Goal: Information Seeking & Learning: Learn about a topic

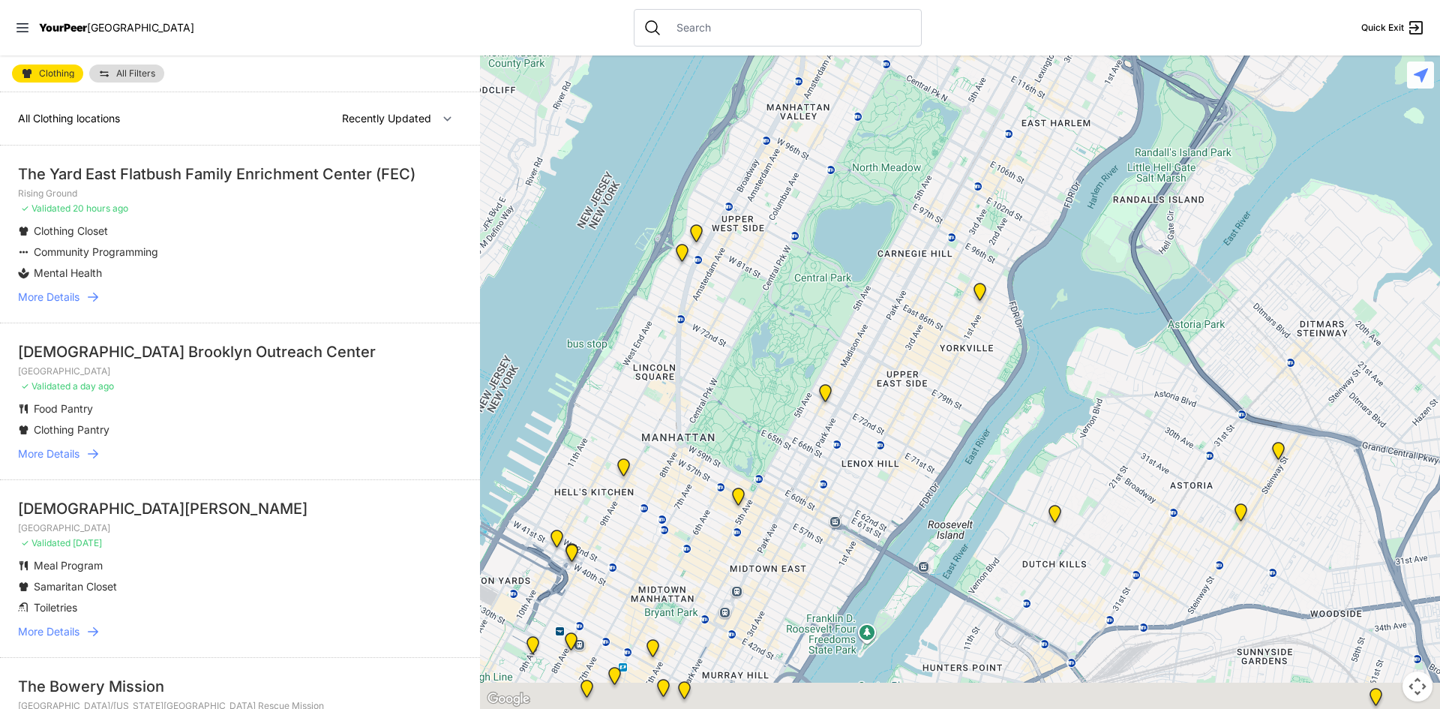
drag, startPoint x: 907, startPoint y: 459, endPoint x: 720, endPoint y: 250, distance: 280.5
click at [743, 271] on div at bounding box center [960, 382] width 960 height 653
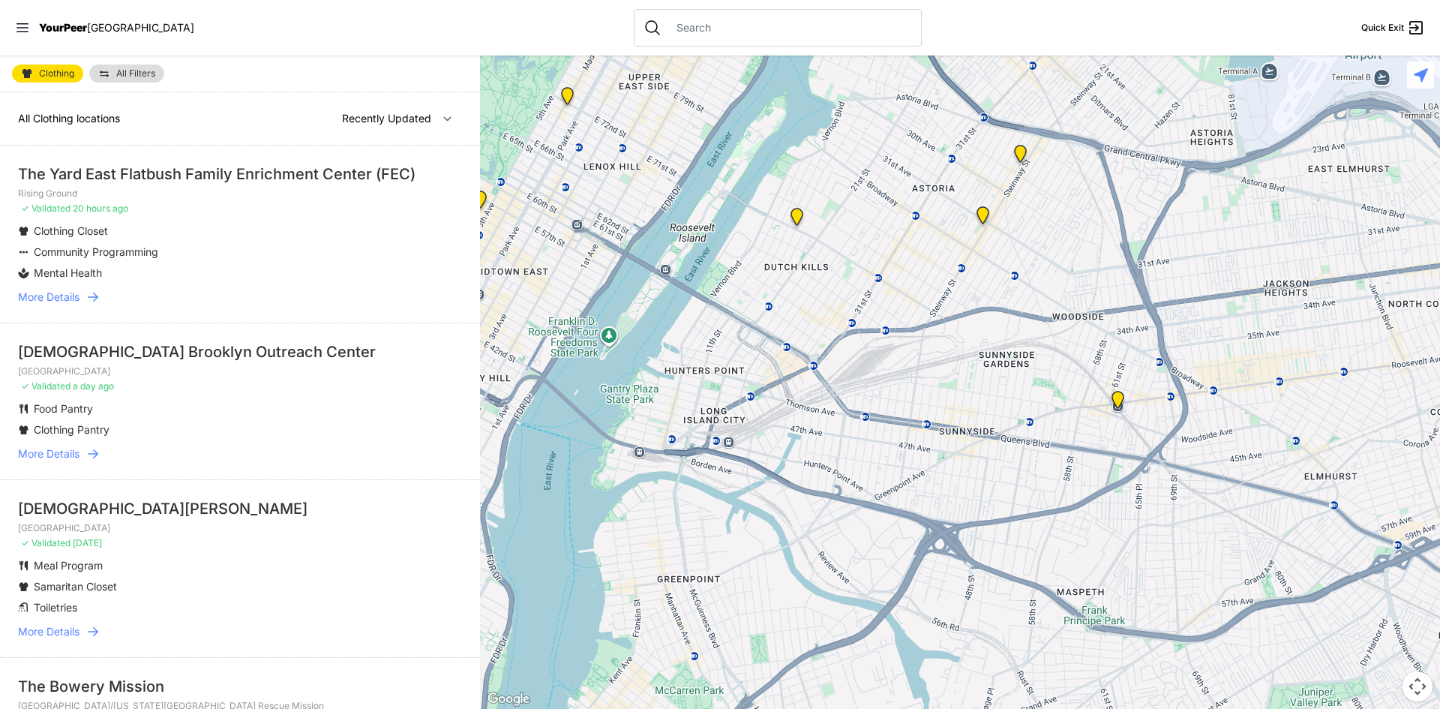
drag, startPoint x: 800, startPoint y: 344, endPoint x: 735, endPoint y: 257, distance: 108.9
click at [737, 257] on div at bounding box center [960, 382] width 960 height 653
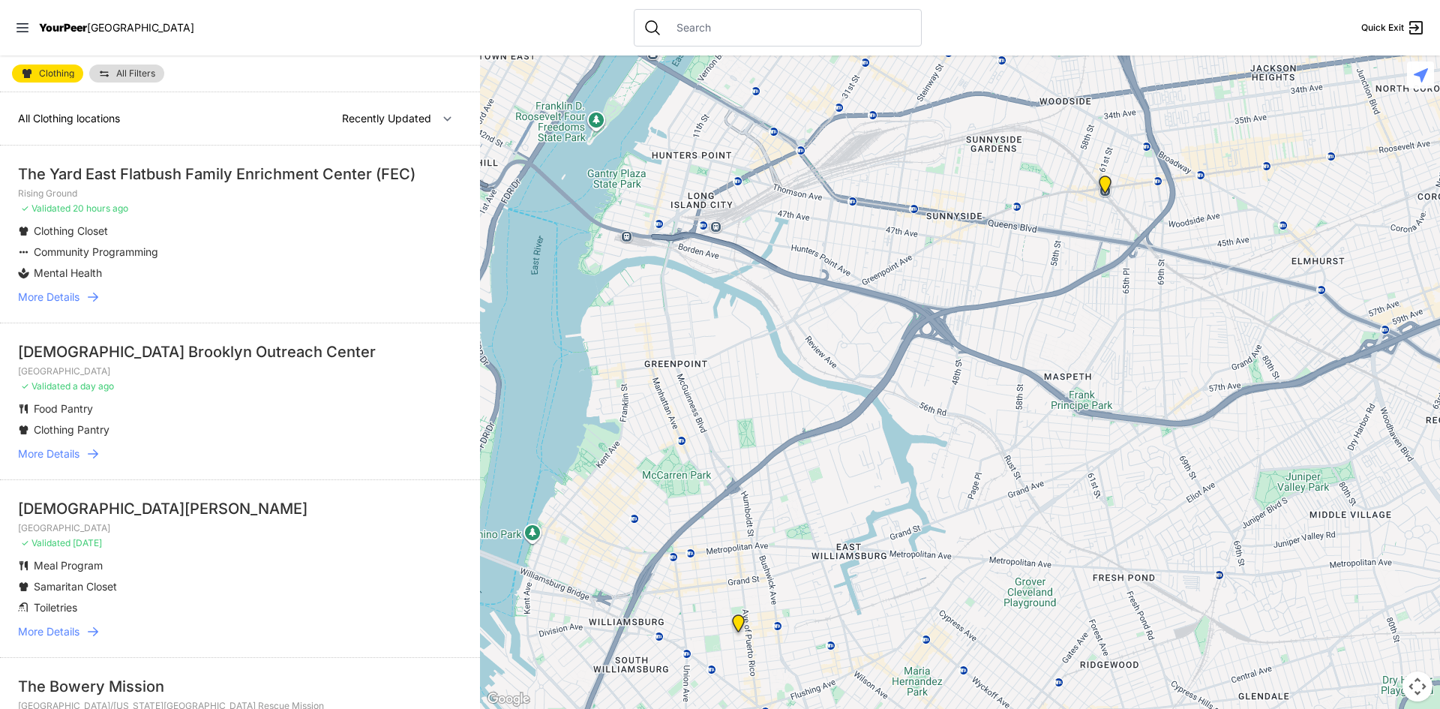
drag, startPoint x: 872, startPoint y: 394, endPoint x: 921, endPoint y: 284, distance: 120.9
click at [921, 284] on div at bounding box center [960, 382] width 960 height 653
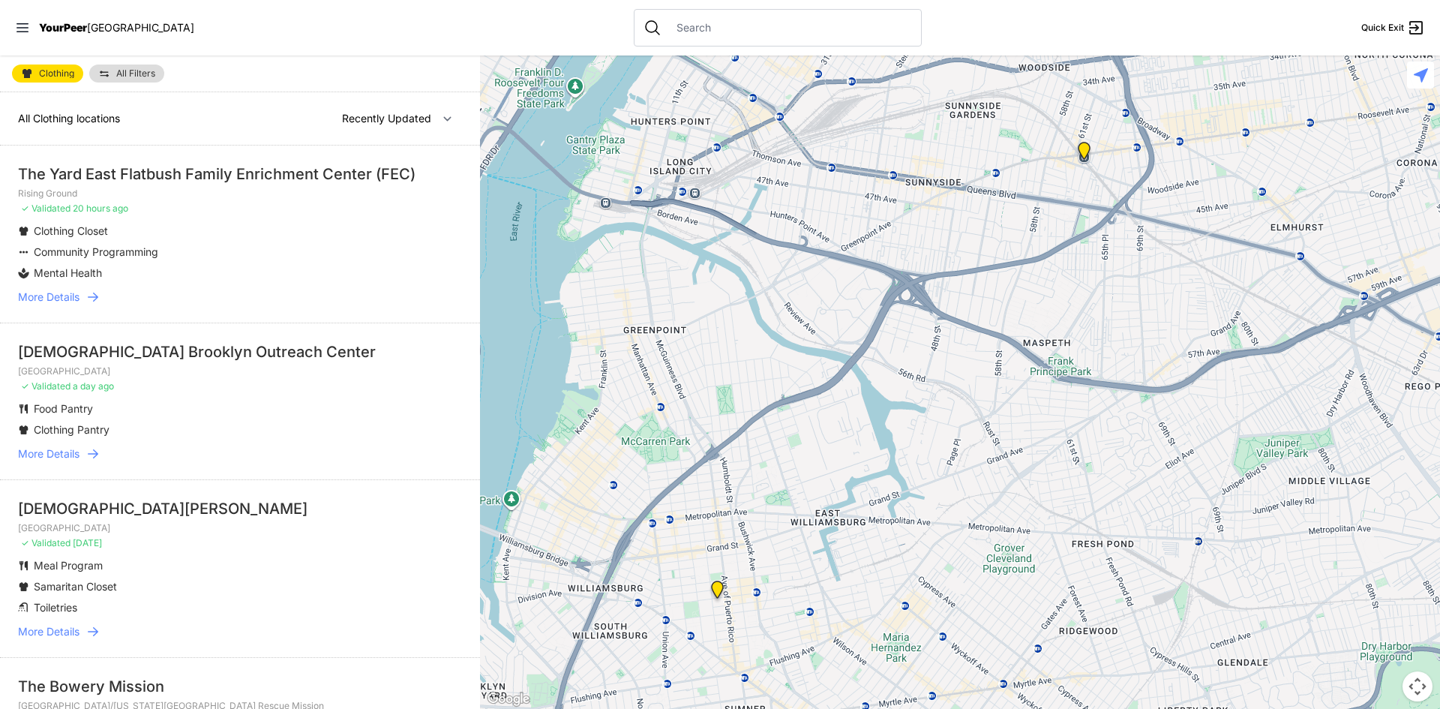
drag, startPoint x: 869, startPoint y: 398, endPoint x: 838, endPoint y: 349, distance: 57.7
click at [838, 349] on div at bounding box center [960, 382] width 960 height 653
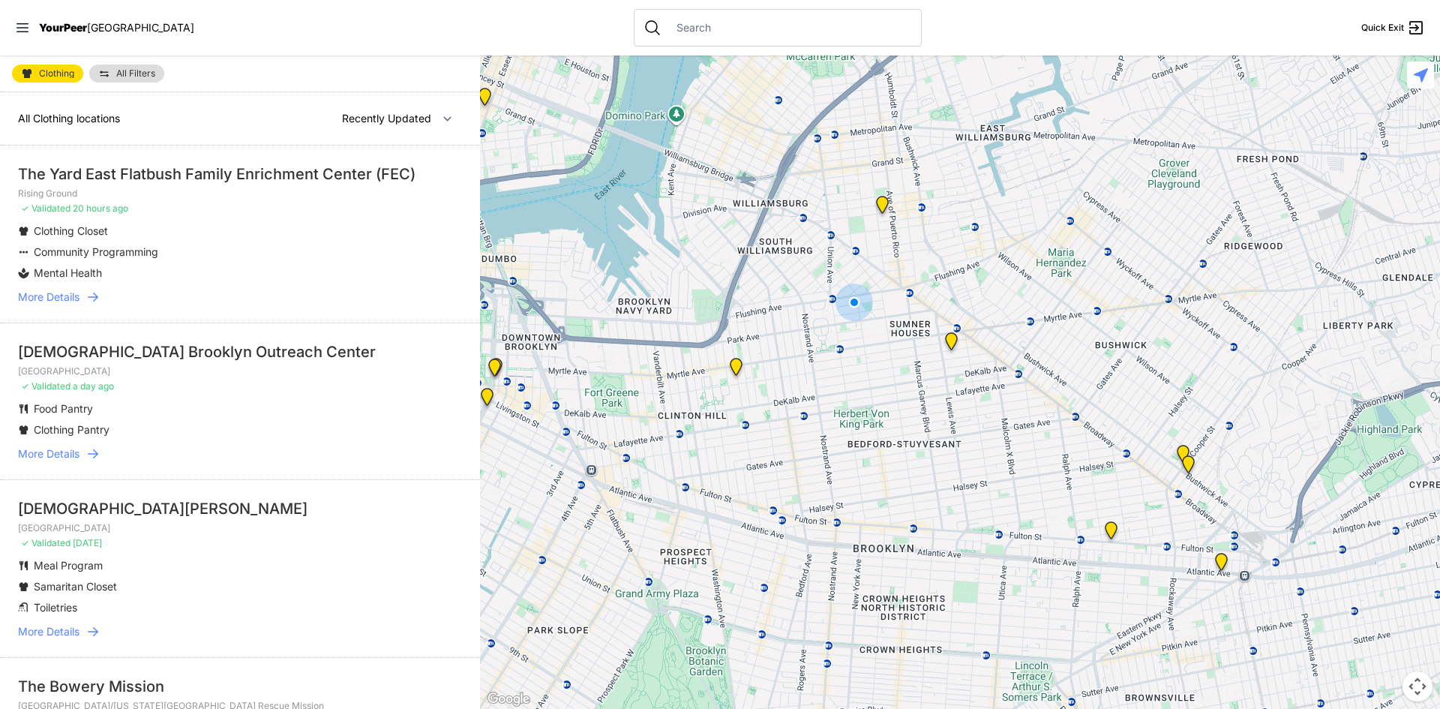
select select "nearby"
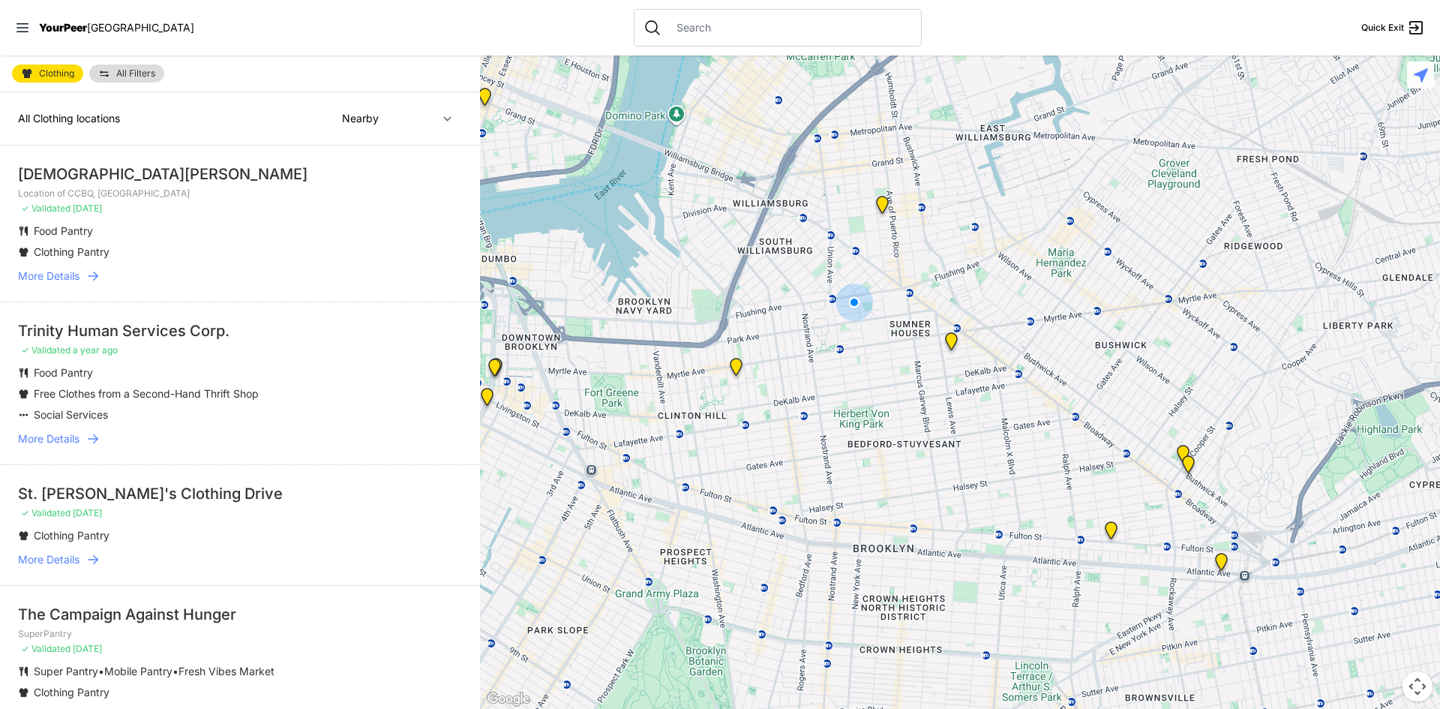
click at [953, 338] on img "Location of CCBQ, Brooklyn" at bounding box center [951, 344] width 19 height 24
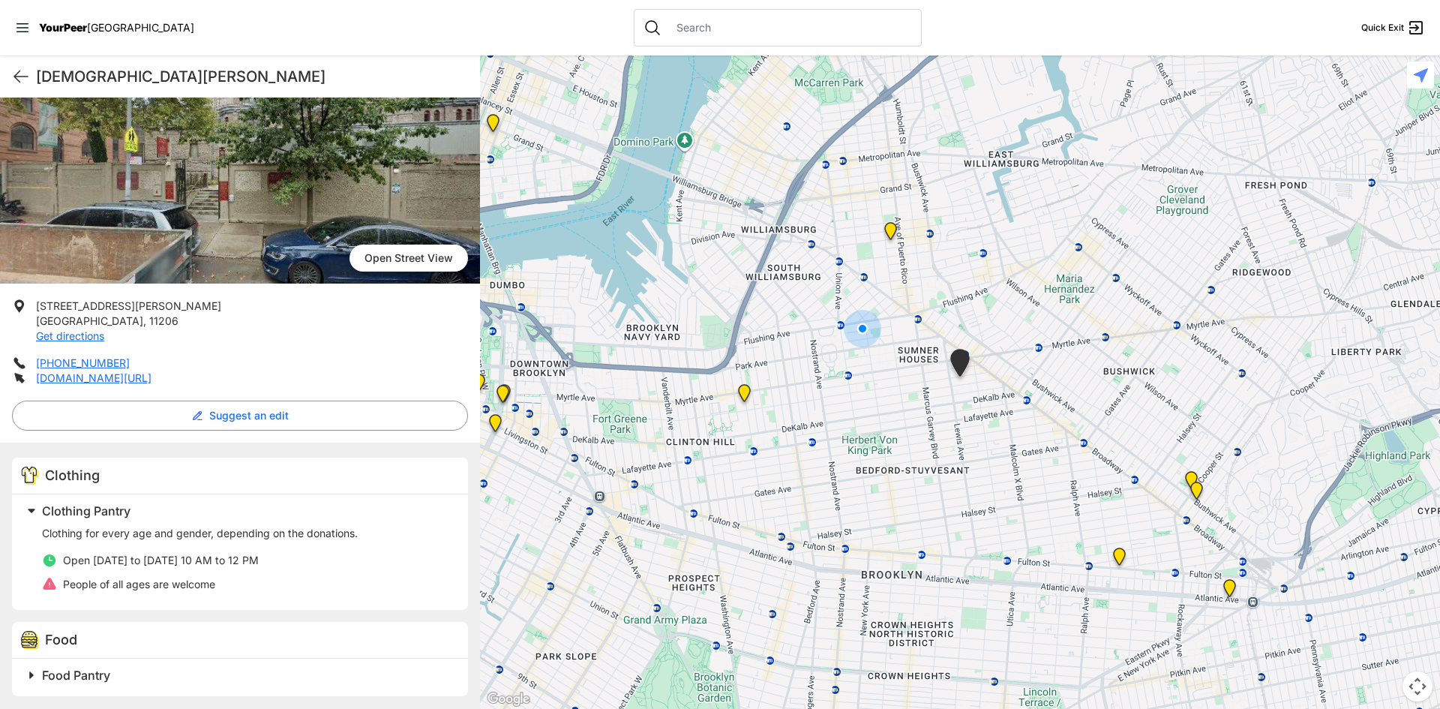
scroll to position [104, 0]
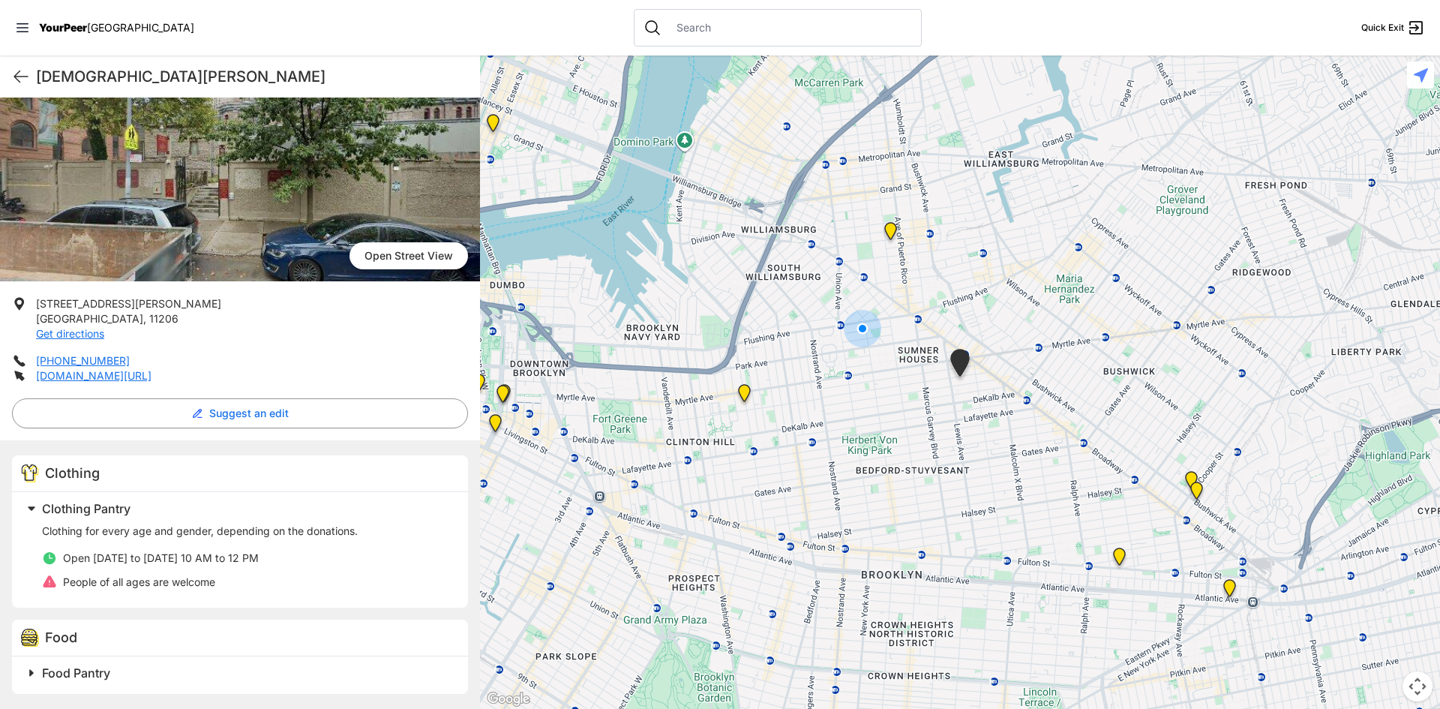
click at [88, 673] on span "Food Pantry" at bounding box center [76, 672] width 68 height 15
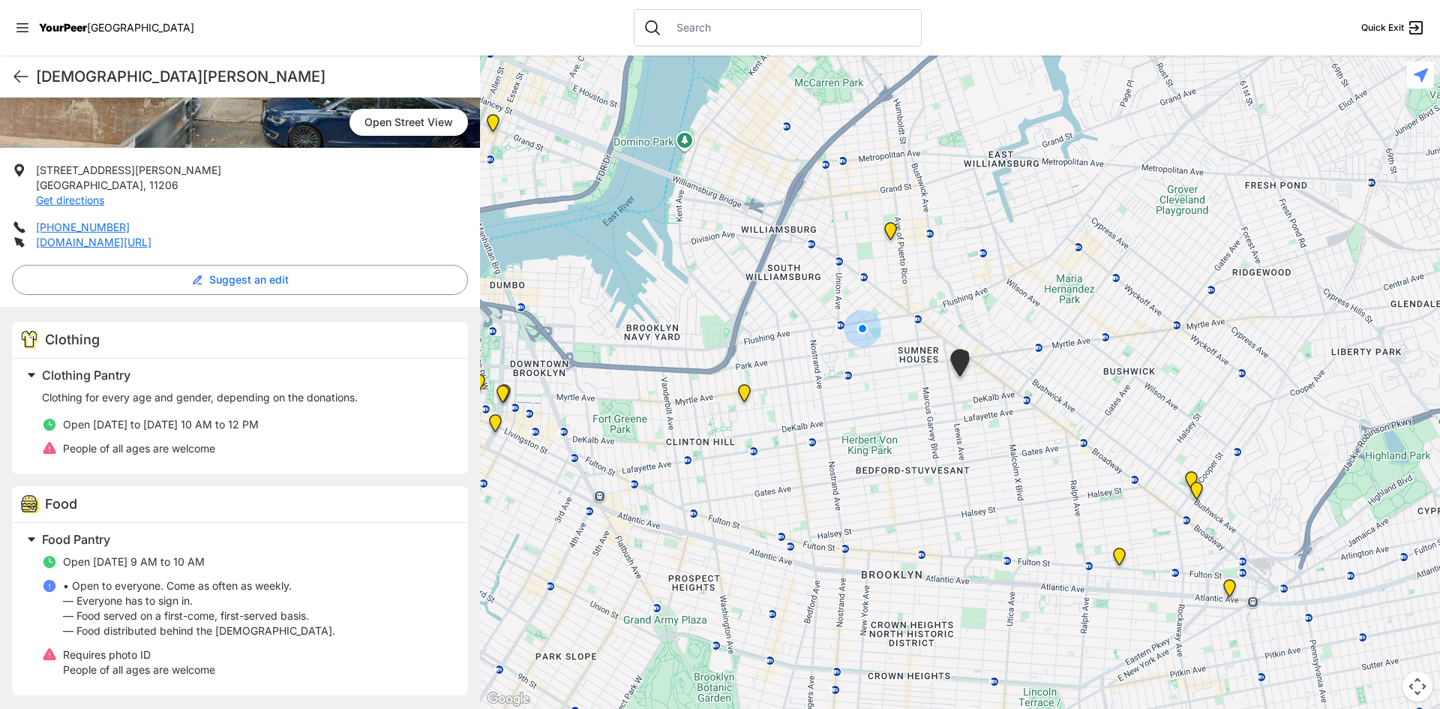
scroll to position [239, 0]
click at [745, 394] on img at bounding box center [744, 396] width 19 height 24
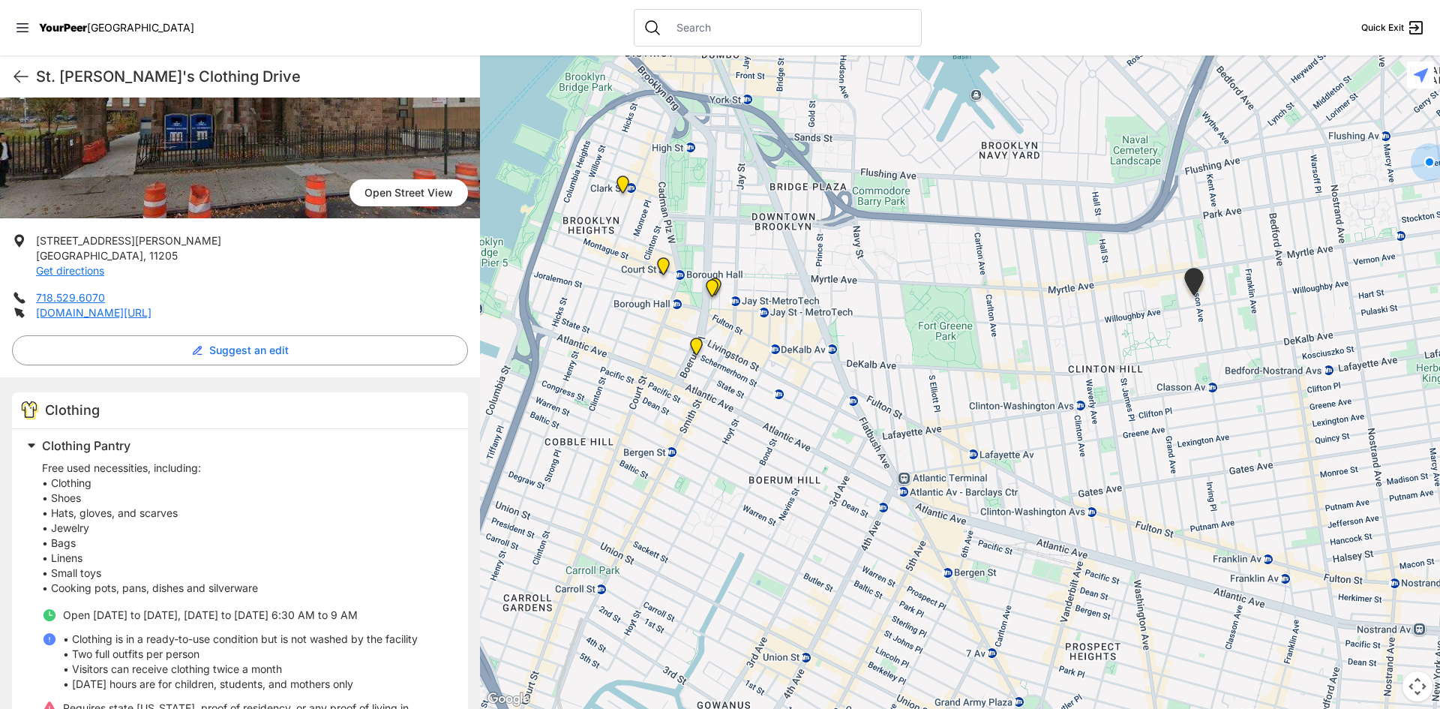
scroll to position [192, 0]
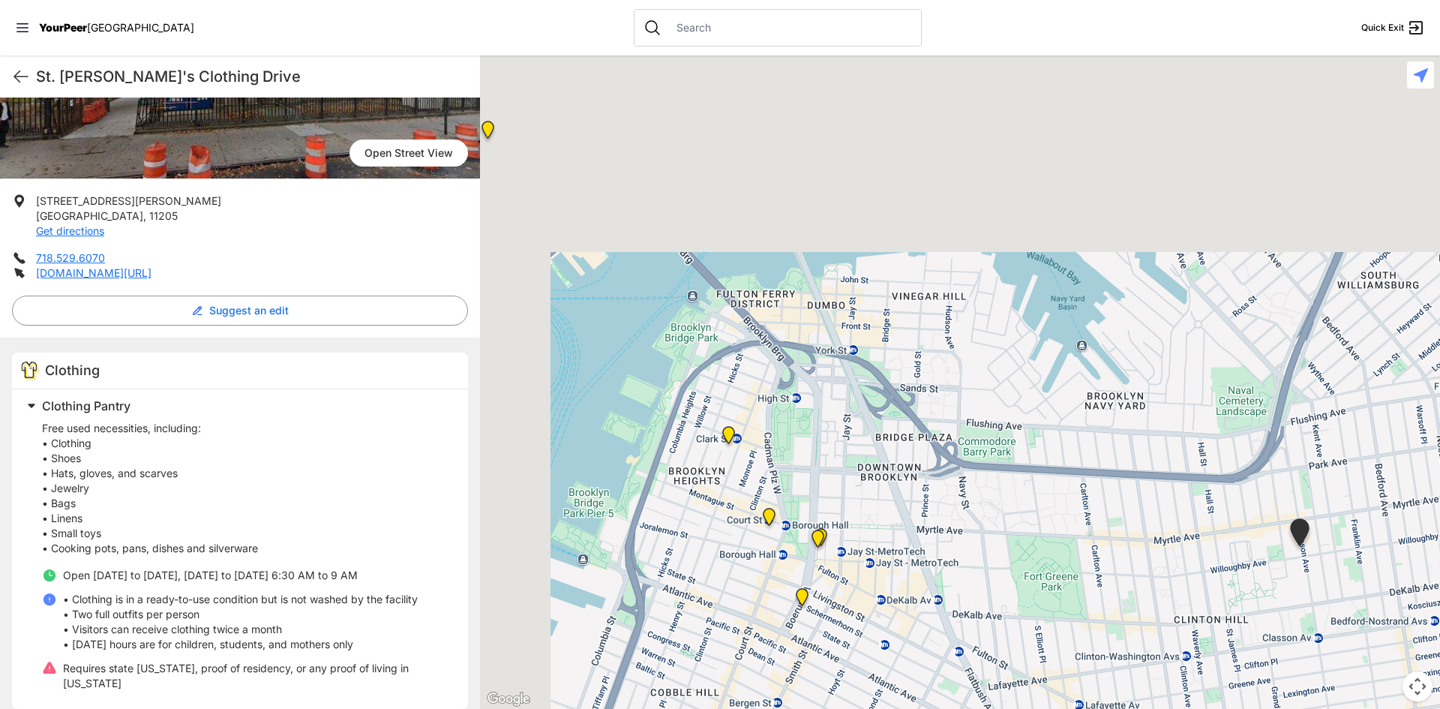
drag, startPoint x: 833, startPoint y: 425, endPoint x: 902, endPoint y: 536, distance: 131.0
click at [906, 567] on div at bounding box center [960, 382] width 960 height 653
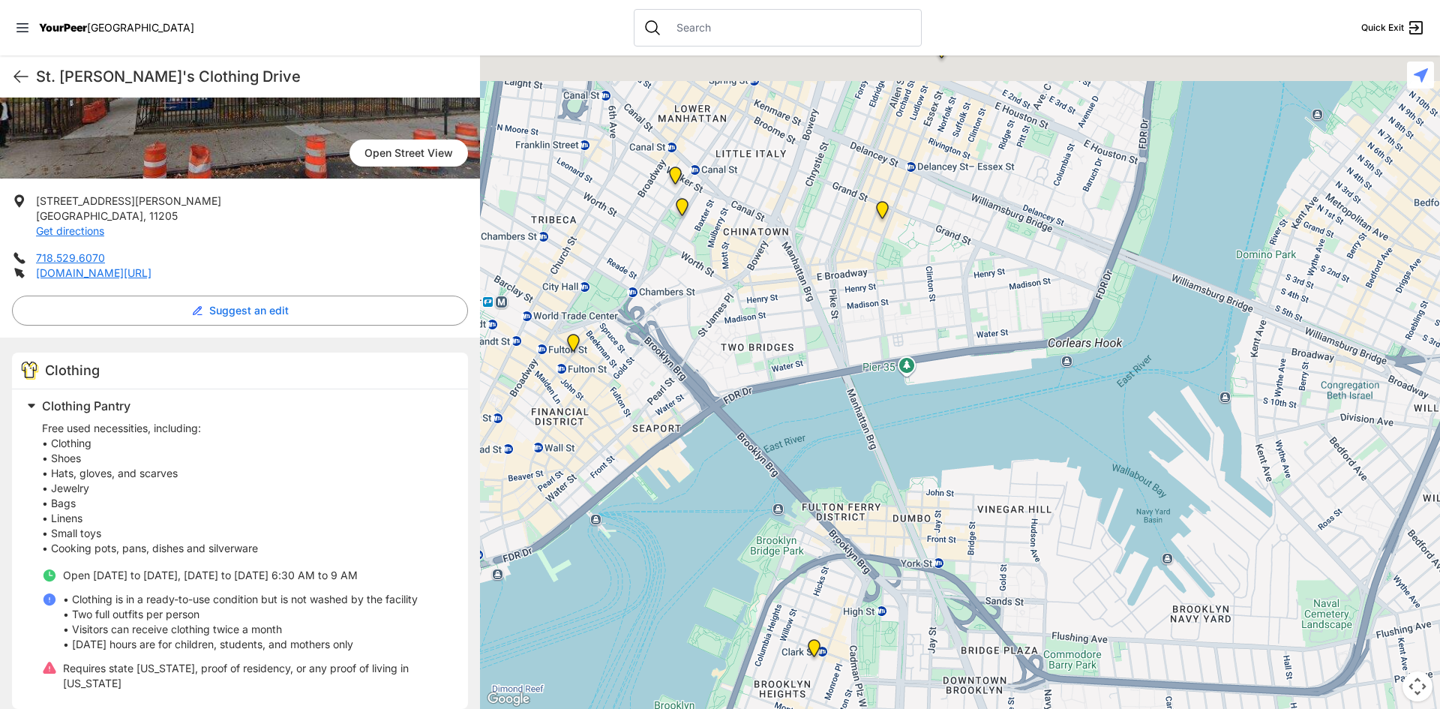
drag, startPoint x: 840, startPoint y: 573, endPoint x: 842, endPoint y: 671, distance: 98.3
click at [842, 671] on div at bounding box center [960, 382] width 960 height 653
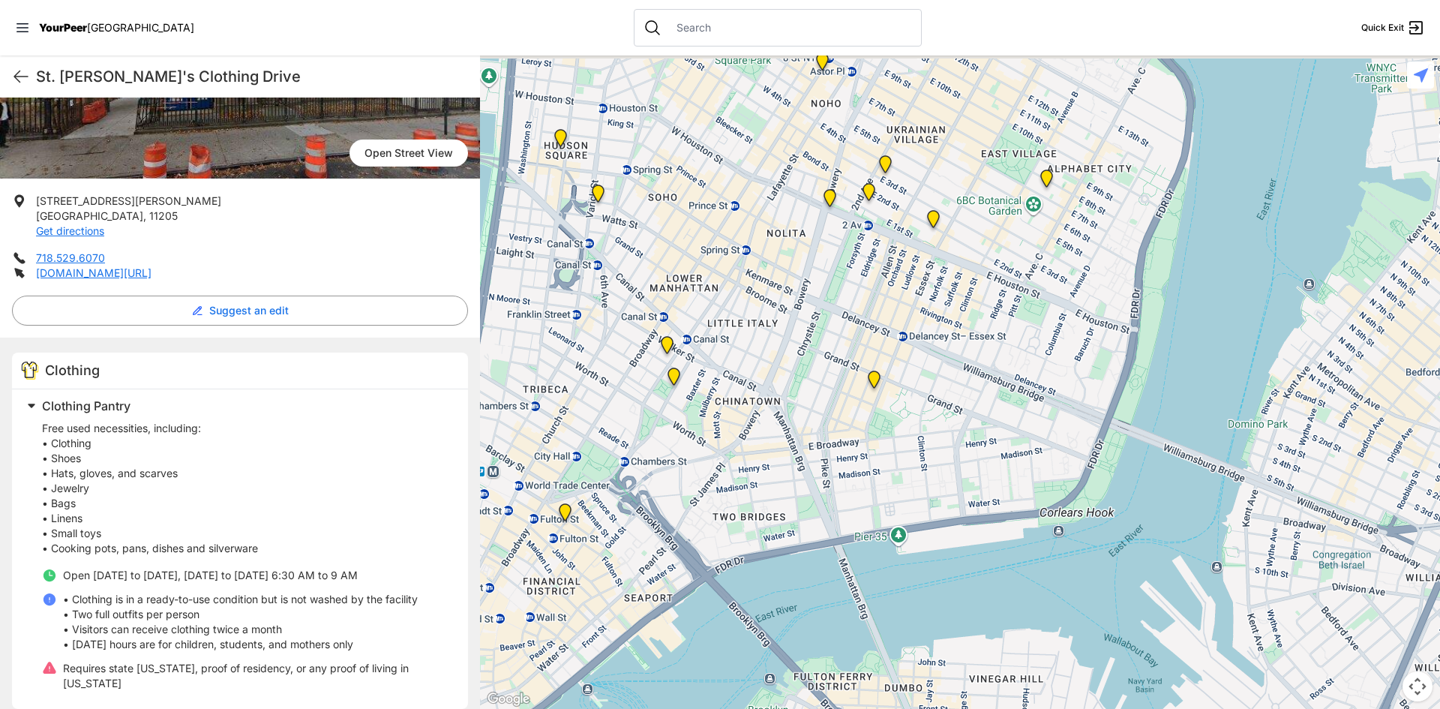
drag, startPoint x: 890, startPoint y: 335, endPoint x: 686, endPoint y: 587, distance: 323.8
click at [692, 582] on div at bounding box center [960, 382] width 960 height 653
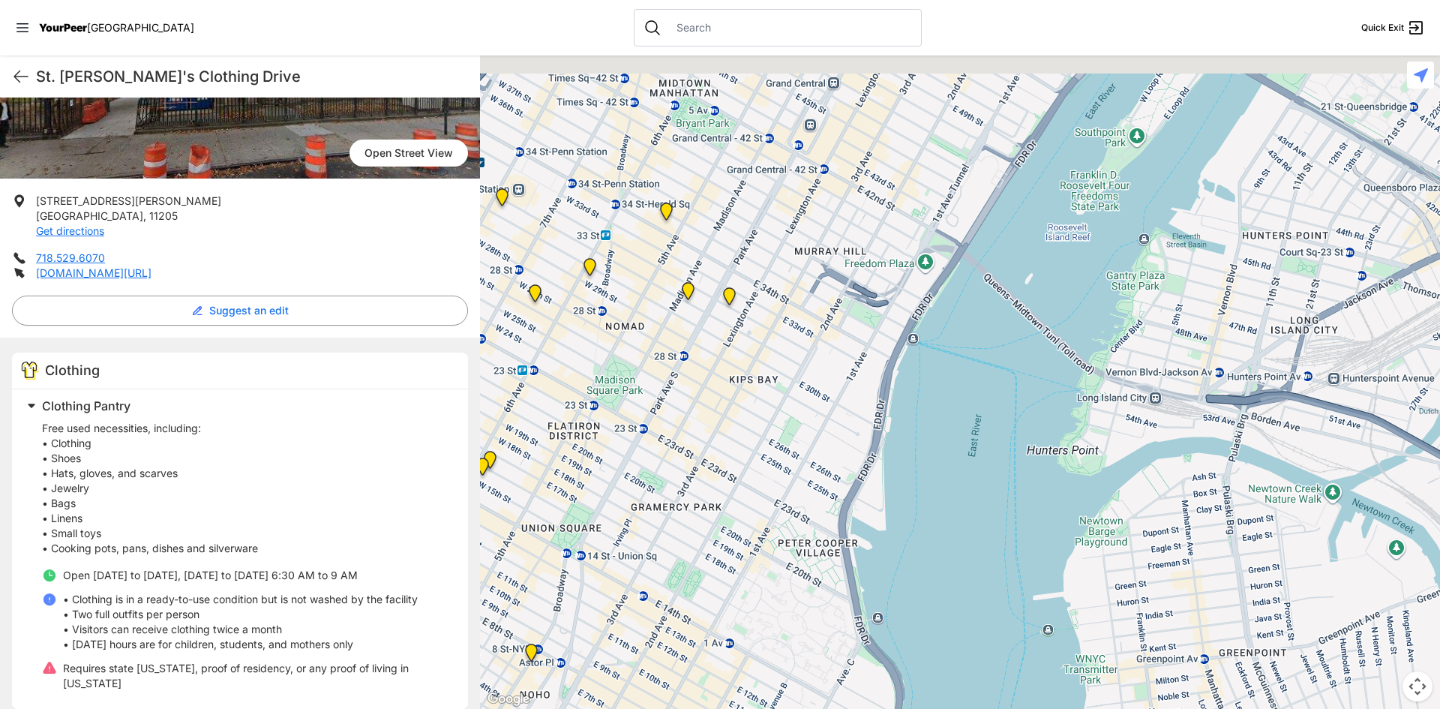
drag, startPoint x: 766, startPoint y: 485, endPoint x: 804, endPoint y: 617, distance: 136.7
click at [804, 617] on div at bounding box center [960, 382] width 960 height 653
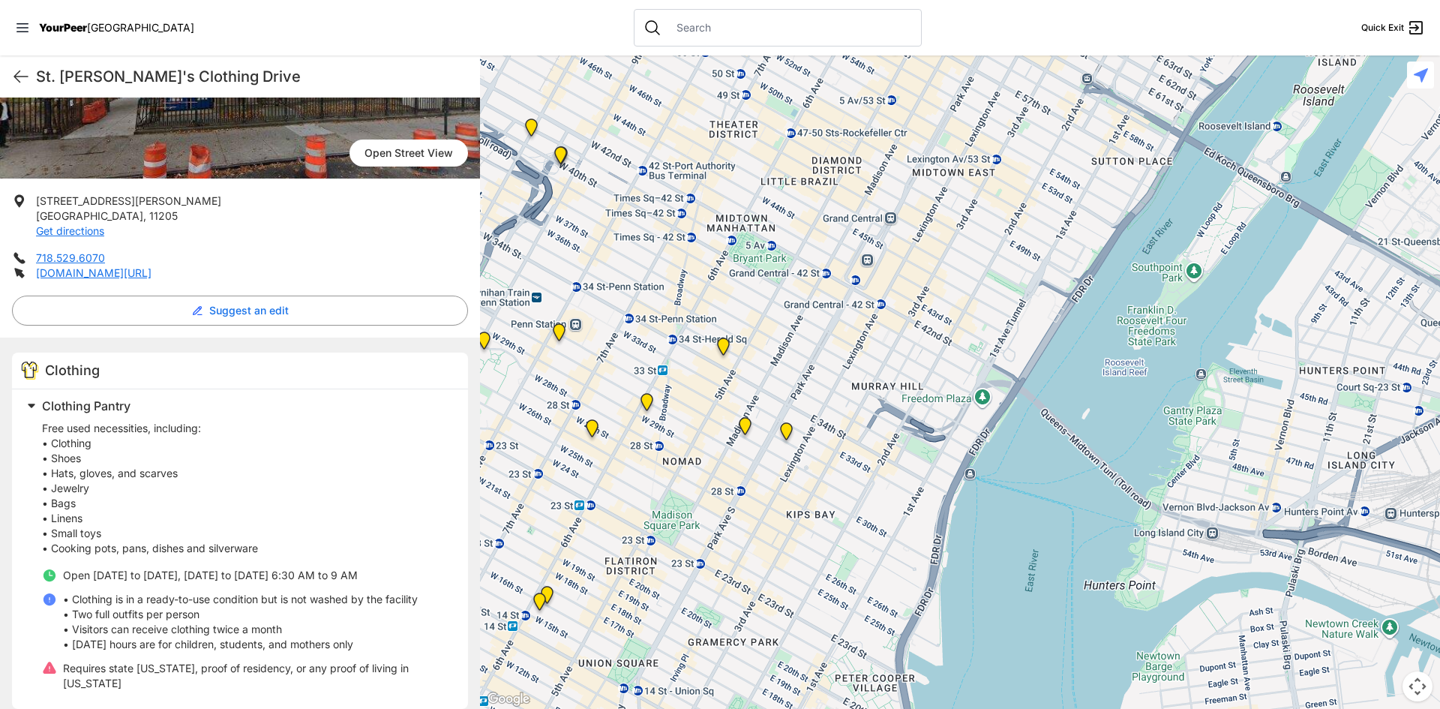
drag, startPoint x: 835, startPoint y: 535, endPoint x: 844, endPoint y: 559, distance: 25.6
click at [844, 559] on div at bounding box center [960, 382] width 960 height 653
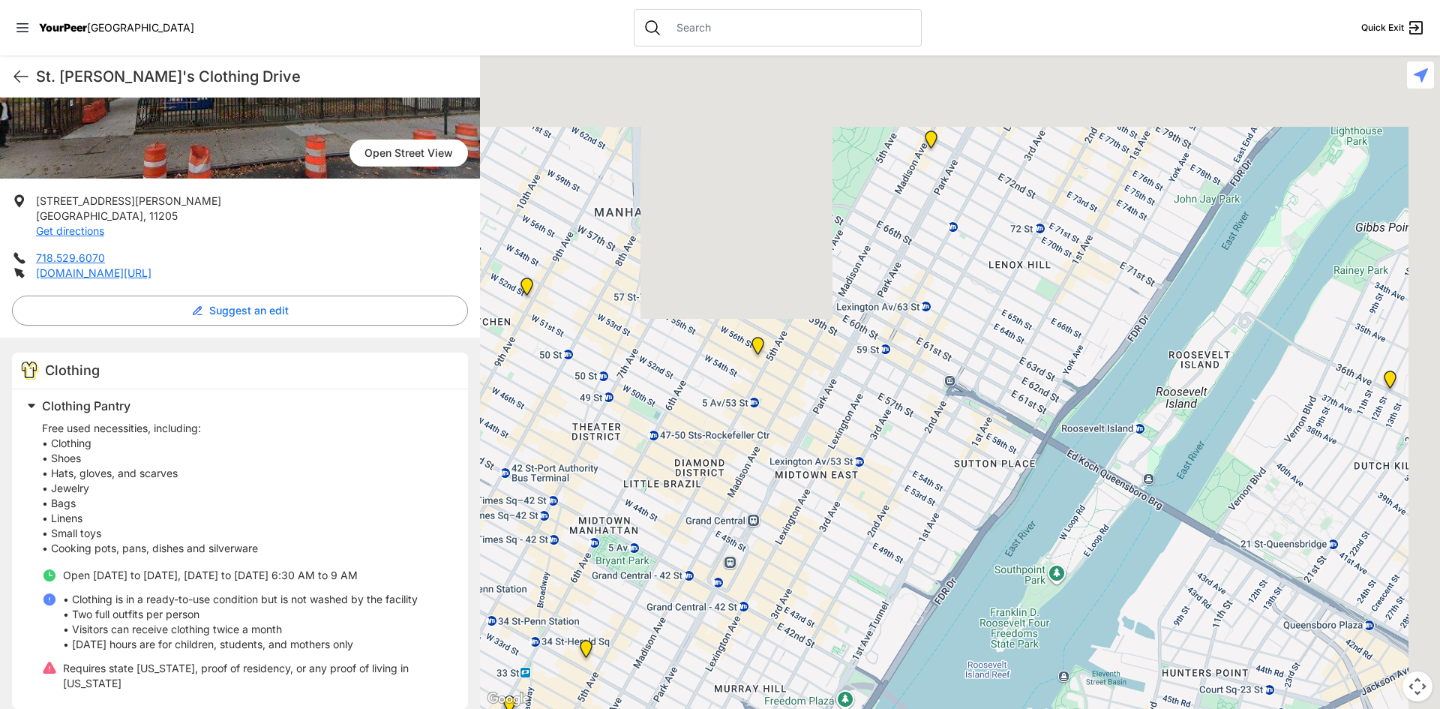
drag, startPoint x: 735, startPoint y: 449, endPoint x: 576, endPoint y: 704, distance: 300.6
click at [576, 704] on div at bounding box center [960, 382] width 960 height 653
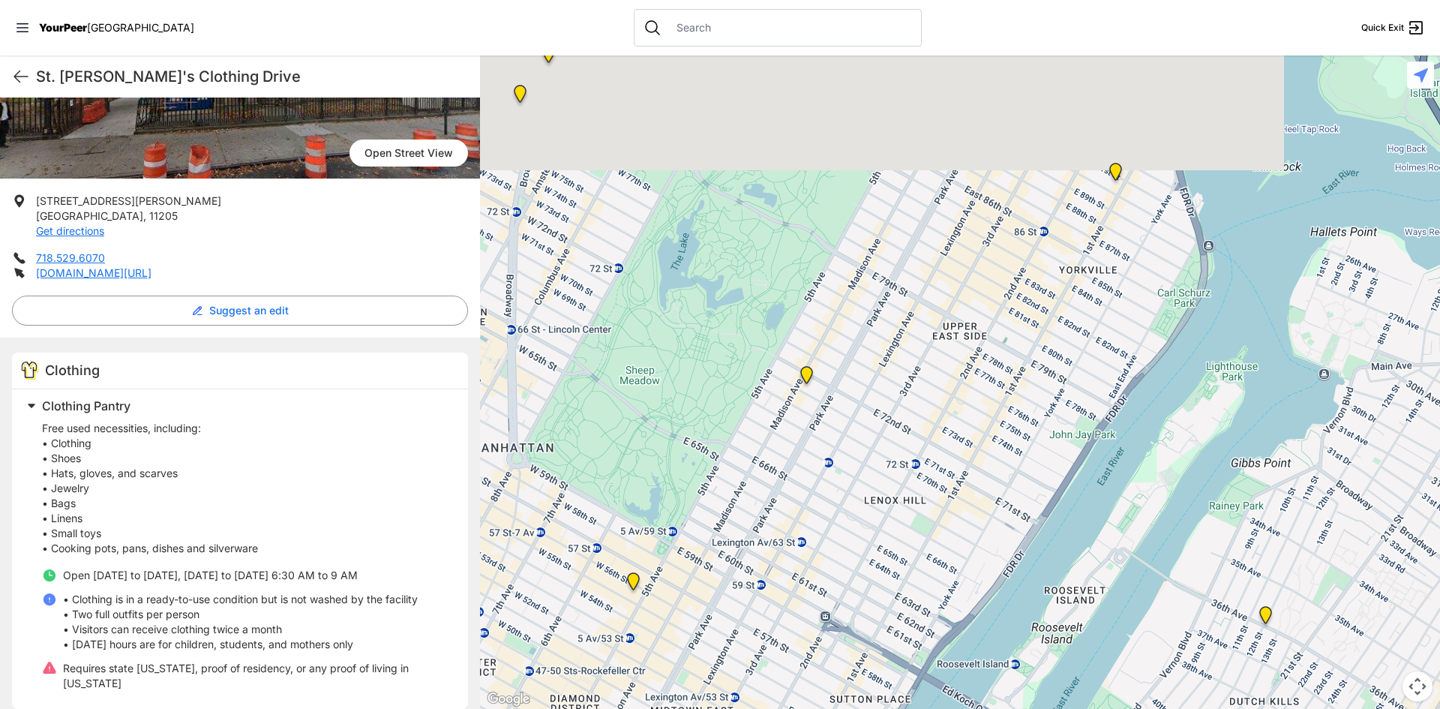
drag, startPoint x: 751, startPoint y: 584, endPoint x: 673, endPoint y: 679, distance: 123.1
click at [673, 679] on div at bounding box center [960, 382] width 960 height 653
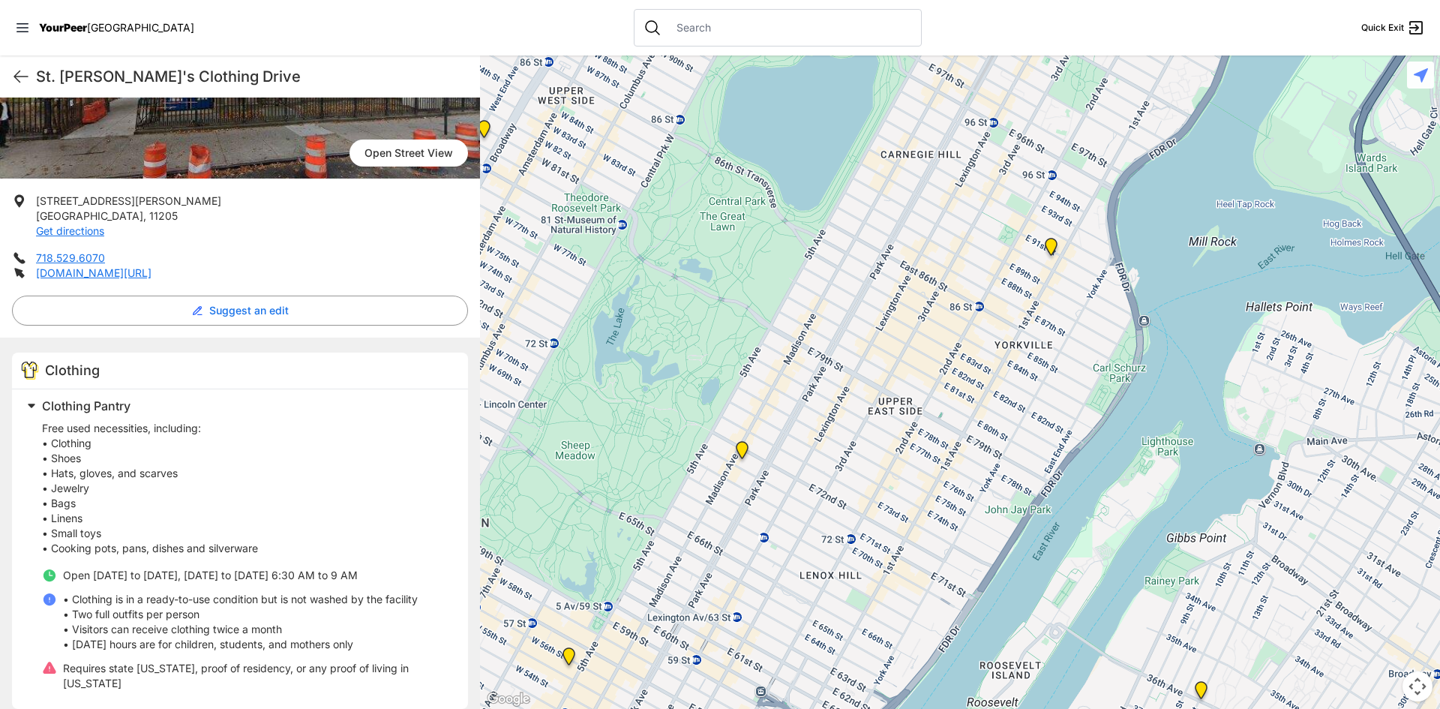
click at [743, 447] on img "Manhattan" at bounding box center [742, 453] width 19 height 24
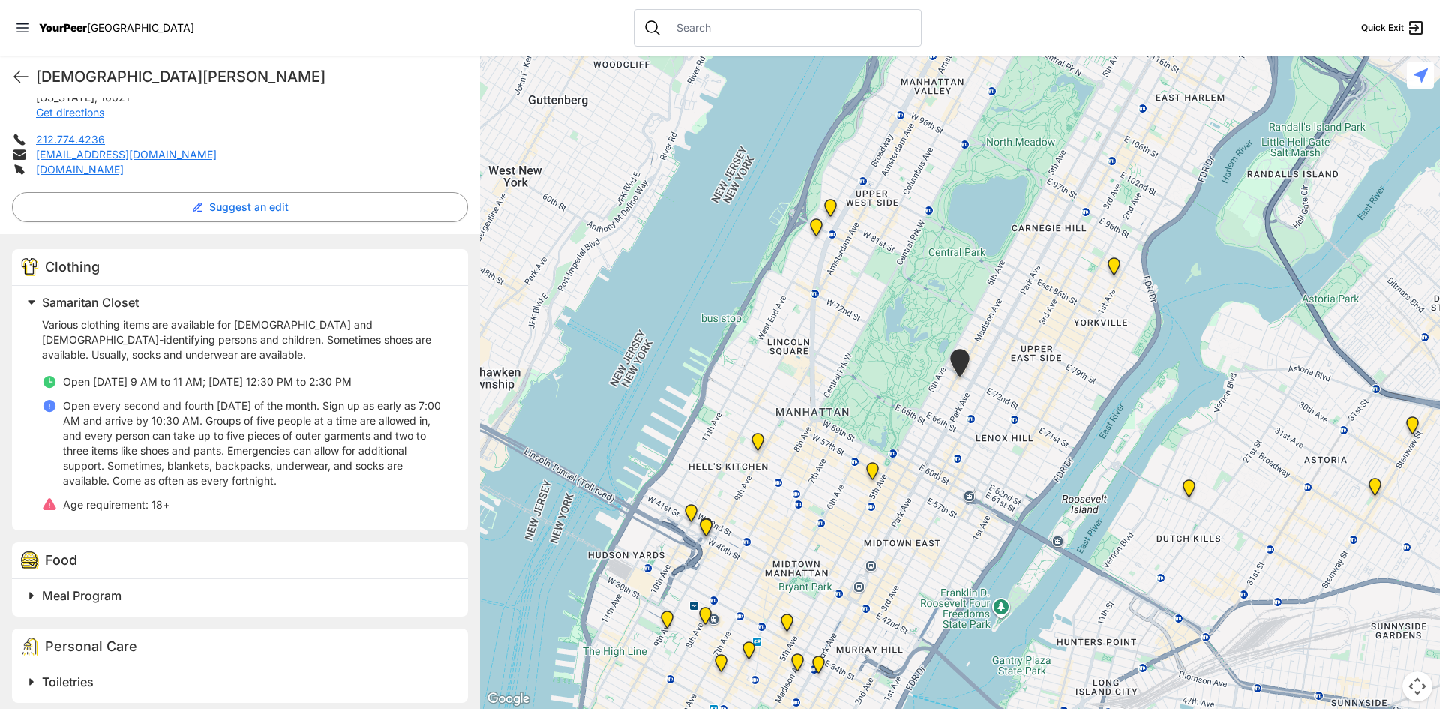
scroll to position [335, 0]
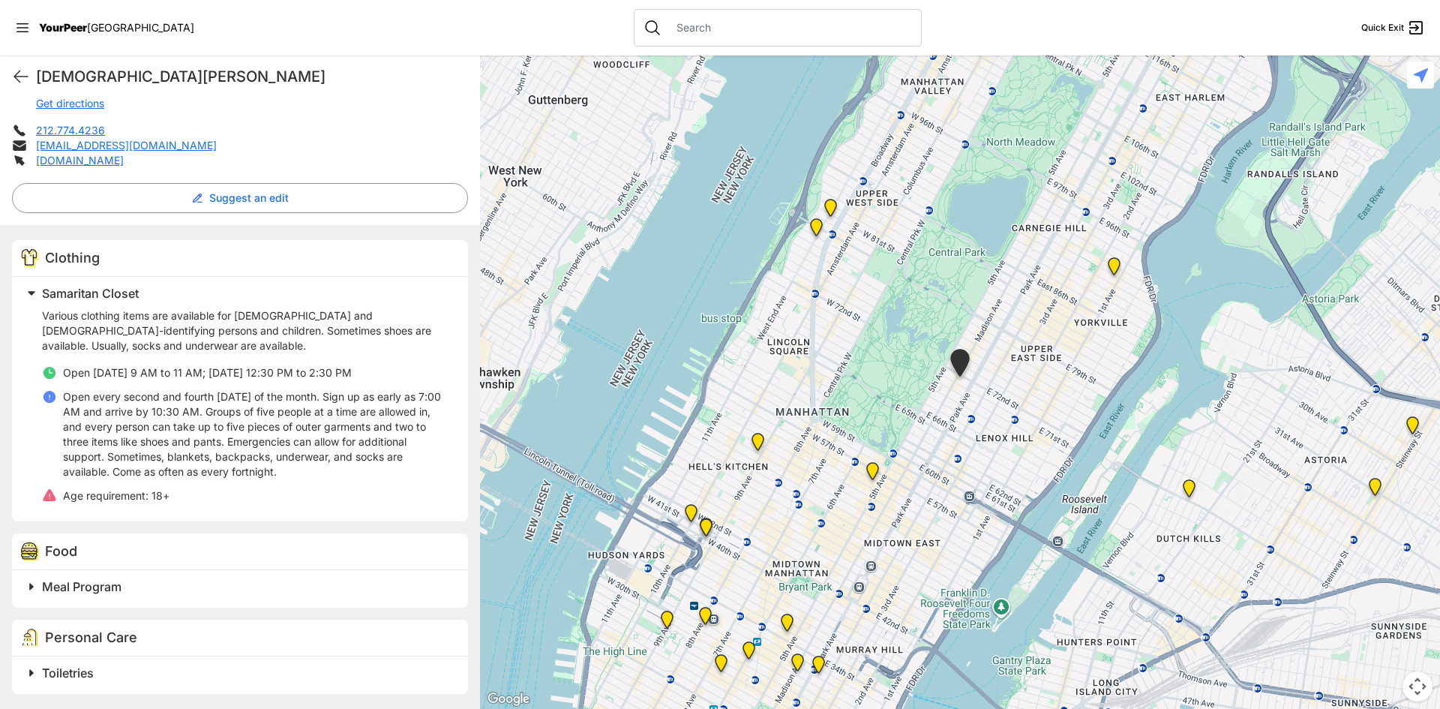
click at [1113, 259] on img "Avenue Church" at bounding box center [1114, 269] width 19 height 24
click at [1113, 264] on img "Avenue Church" at bounding box center [1114, 269] width 19 height 24
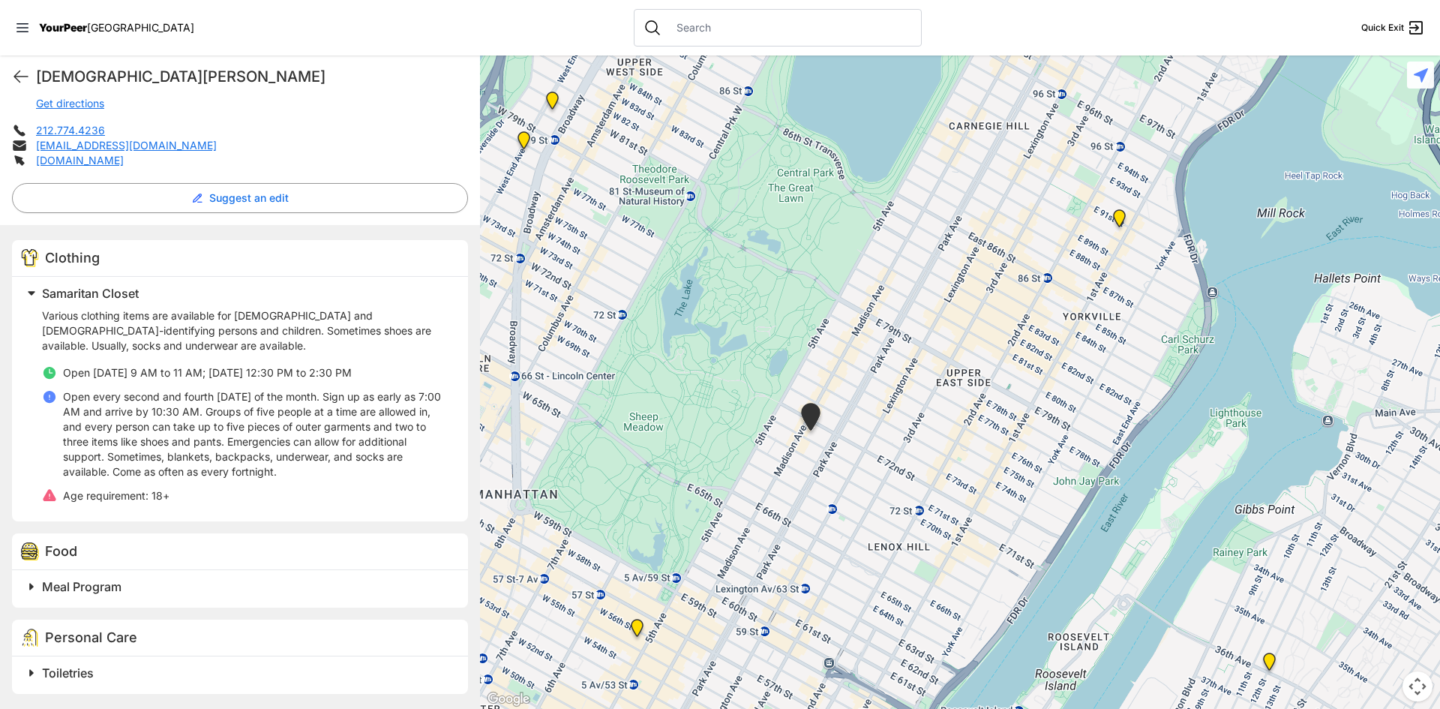
click at [1120, 215] on img "Avenue Church" at bounding box center [1119, 221] width 19 height 24
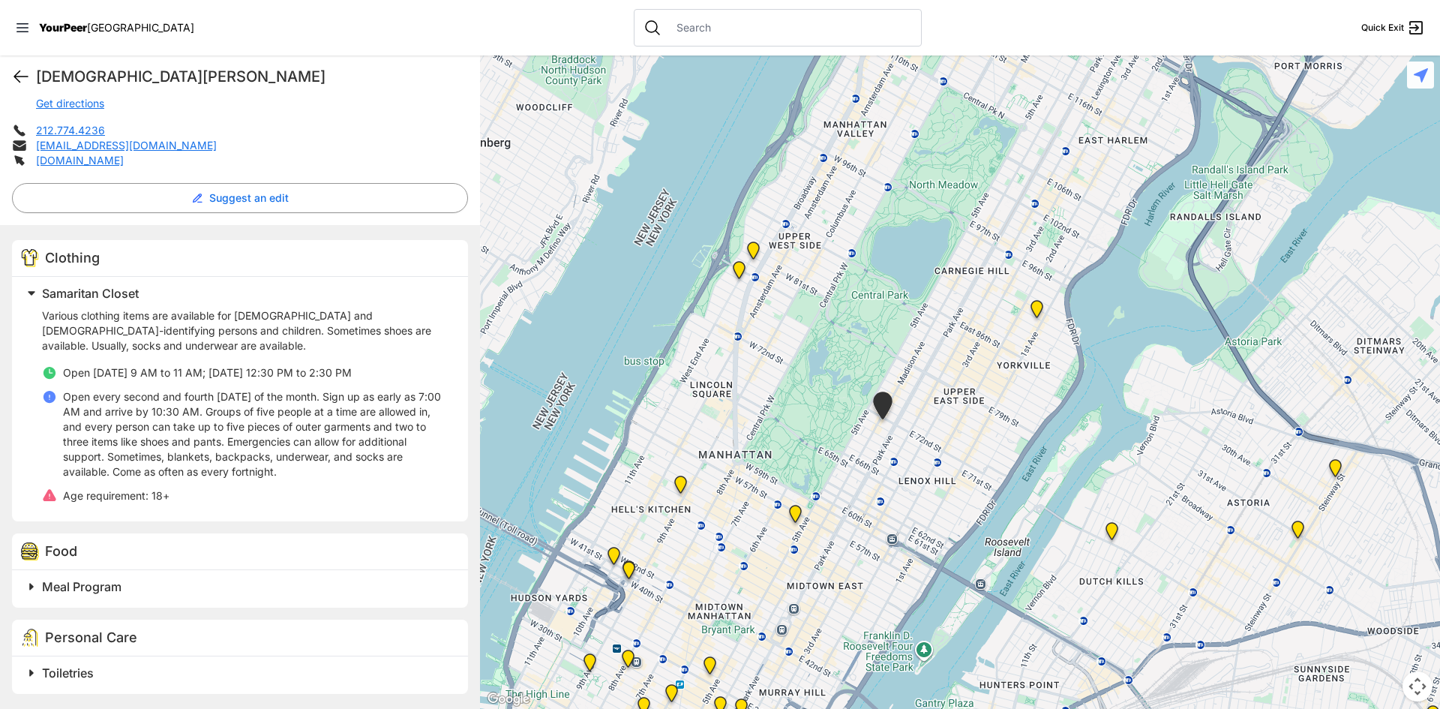
click at [20, 77] on icon at bounding box center [21, 76] width 14 height 11
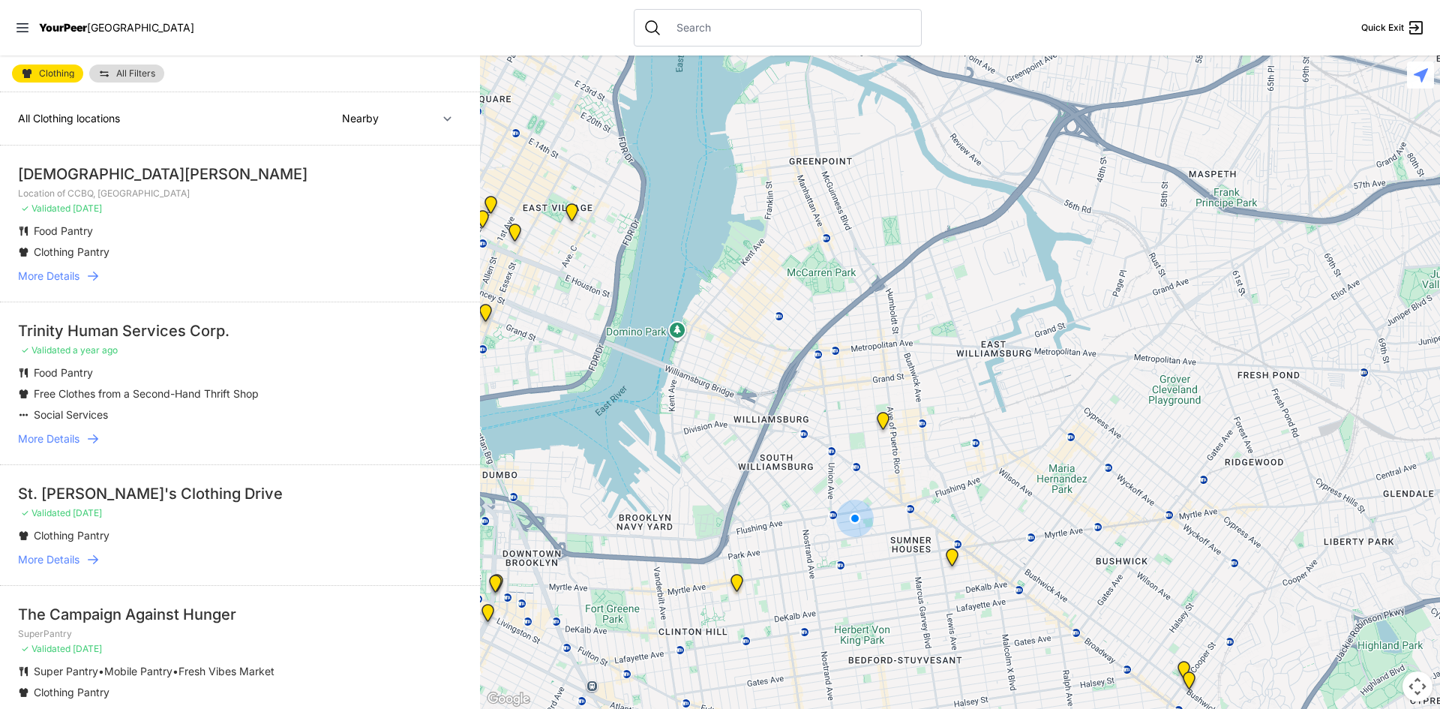
drag, startPoint x: 826, startPoint y: 534, endPoint x: 834, endPoint y: 596, distance: 62.8
click at [832, 629] on div at bounding box center [960, 382] width 960 height 653
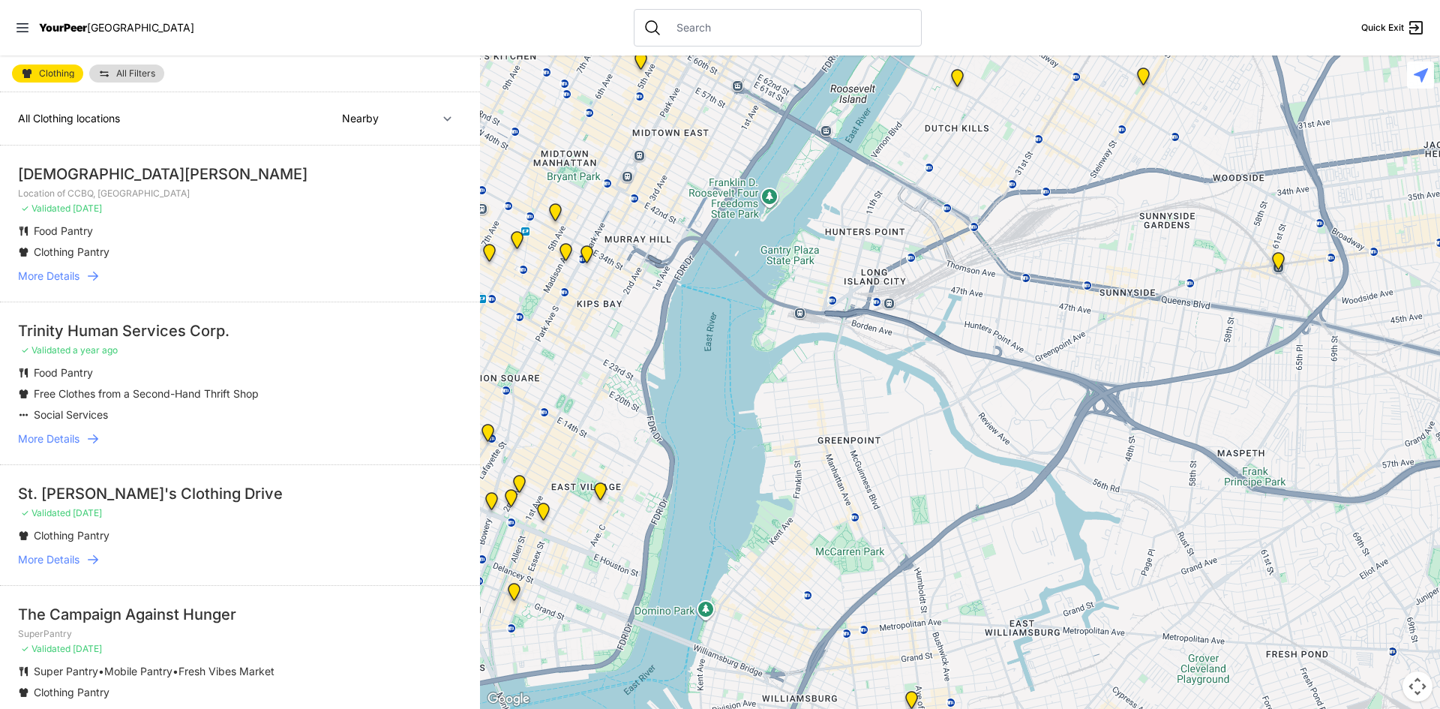
drag, startPoint x: 803, startPoint y: 408, endPoint x: 835, endPoint y: 594, distance: 188.7
click at [830, 651] on div at bounding box center [960, 382] width 960 height 653
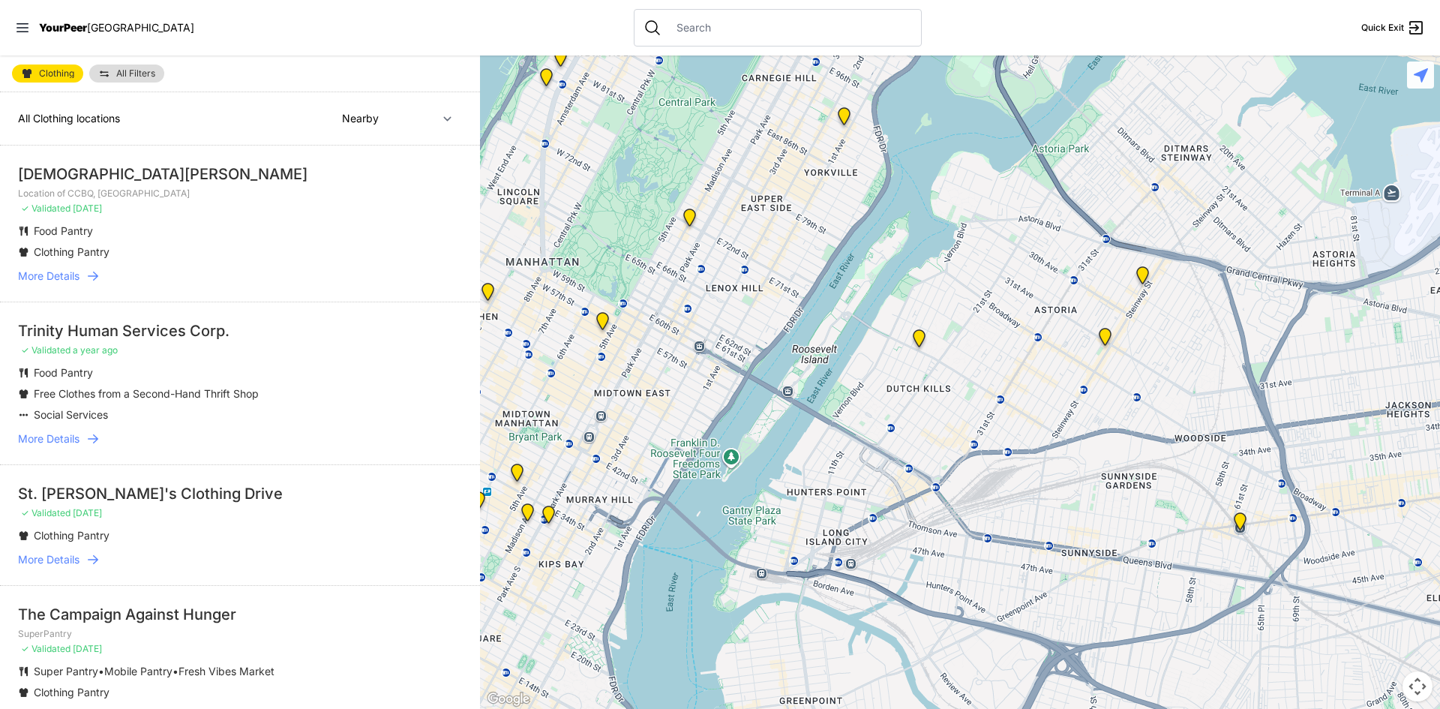
drag, startPoint x: 842, startPoint y: 509, endPoint x: 820, endPoint y: 592, distance: 85.3
click at [797, 708] on html "View map Close panel YourPeer [GEOGRAPHIC_DATA] Quick Exit Single Adult Familie…" at bounding box center [720, 354] width 1440 height 709
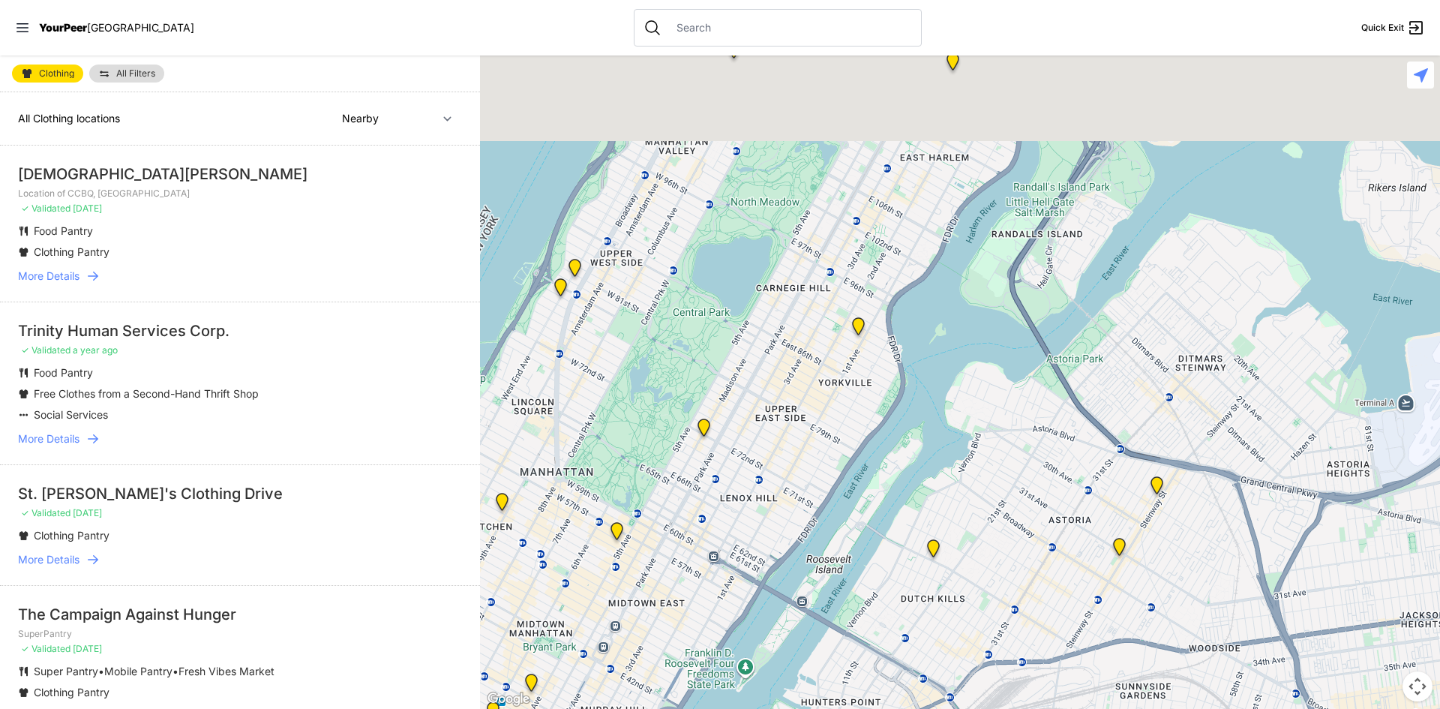
drag, startPoint x: 844, startPoint y: 370, endPoint x: 851, endPoint y: 584, distance: 214.7
click at [855, 593] on div at bounding box center [960, 382] width 960 height 653
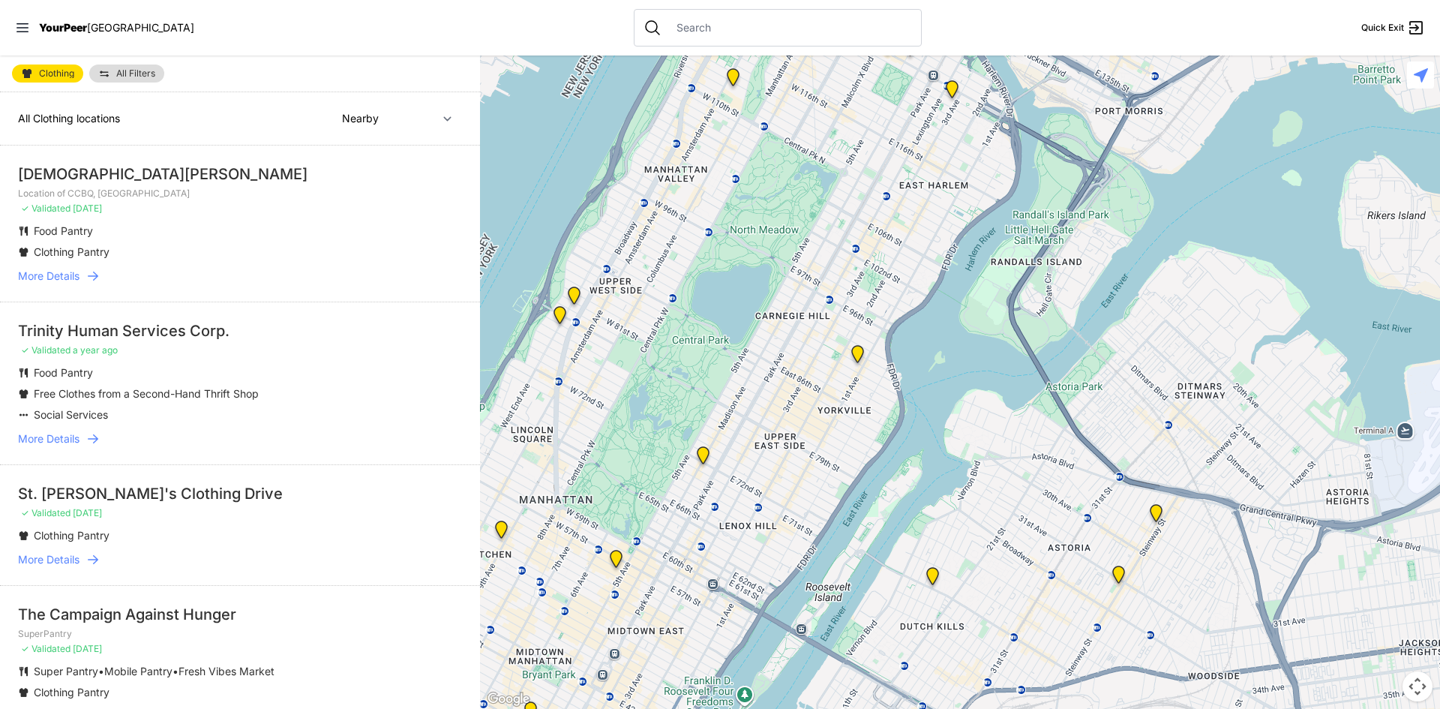
click at [857, 351] on img "Avenue Church" at bounding box center [857, 357] width 19 height 24
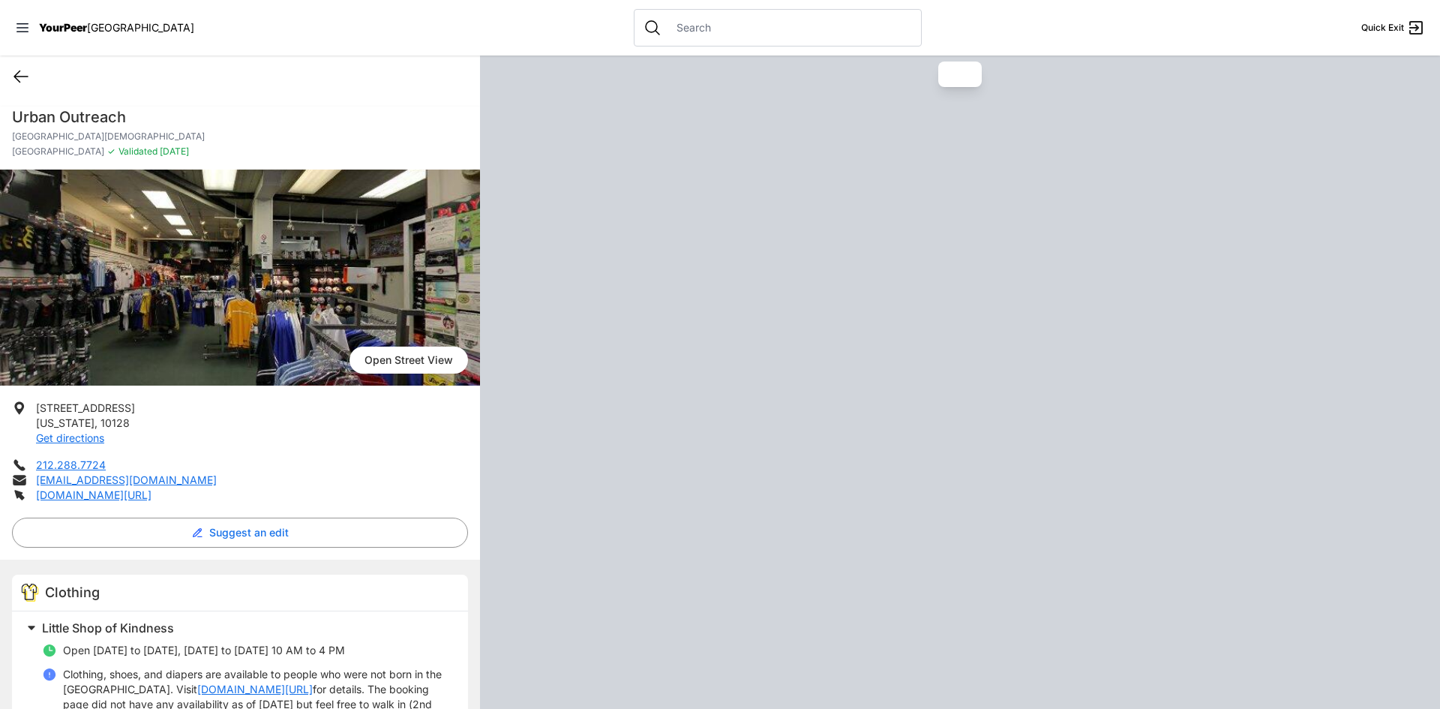
click at [17, 77] on icon at bounding box center [21, 76] width 14 height 11
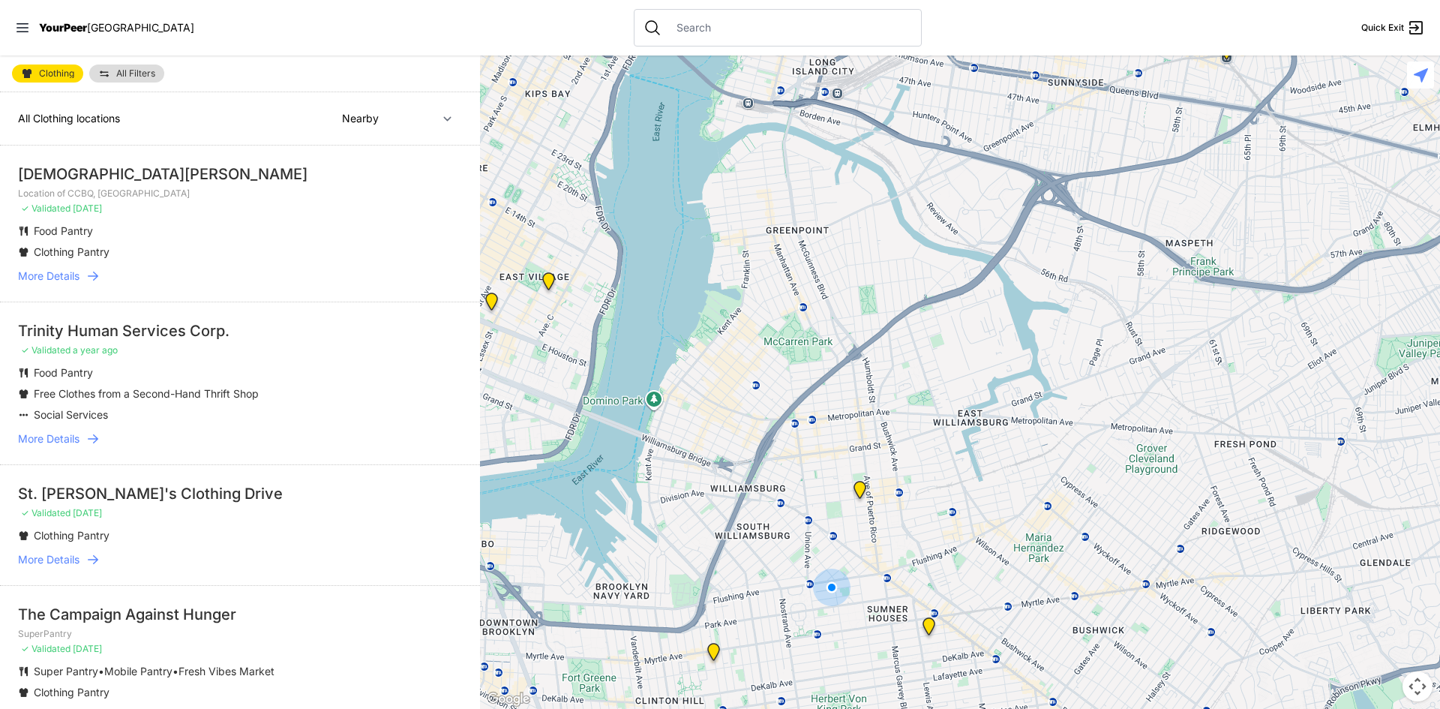
drag, startPoint x: 719, startPoint y: 245, endPoint x: 689, endPoint y: 590, distance: 345.6
click at [685, 599] on div at bounding box center [960, 382] width 960 height 653
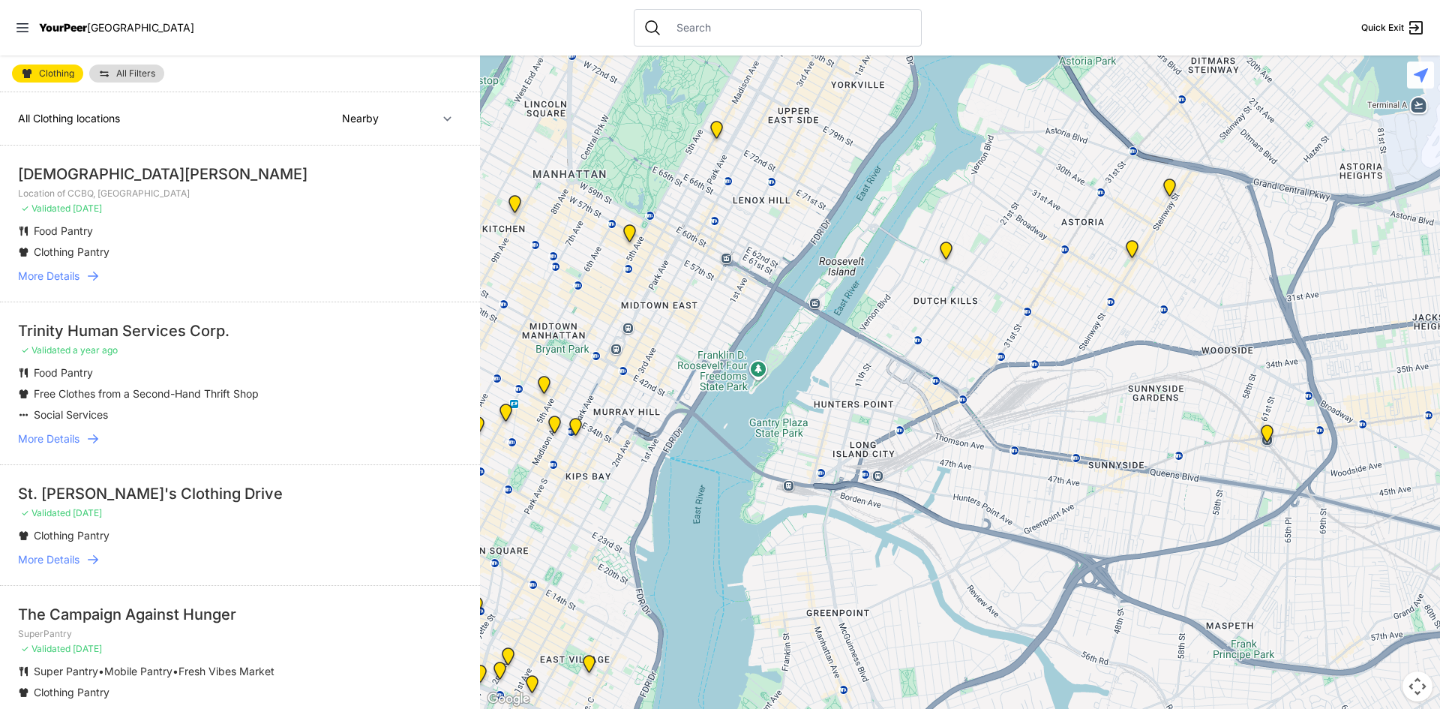
drag, startPoint x: 776, startPoint y: 643, endPoint x: 776, endPoint y: 560, distance: 82.5
click at [782, 671] on div at bounding box center [960, 382] width 960 height 653
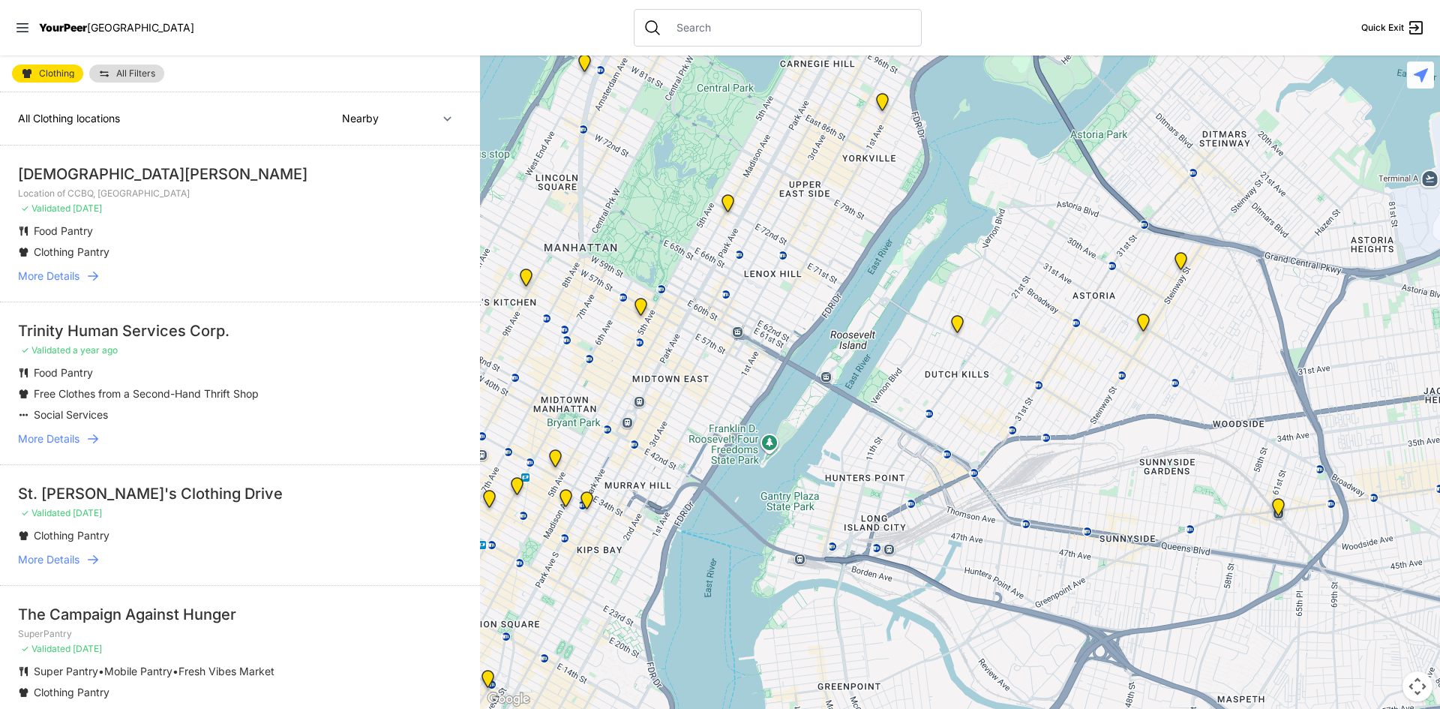
drag, startPoint x: 745, startPoint y: 409, endPoint x: 659, endPoint y: 559, distance: 173.1
click at [659, 567] on div at bounding box center [960, 382] width 960 height 653
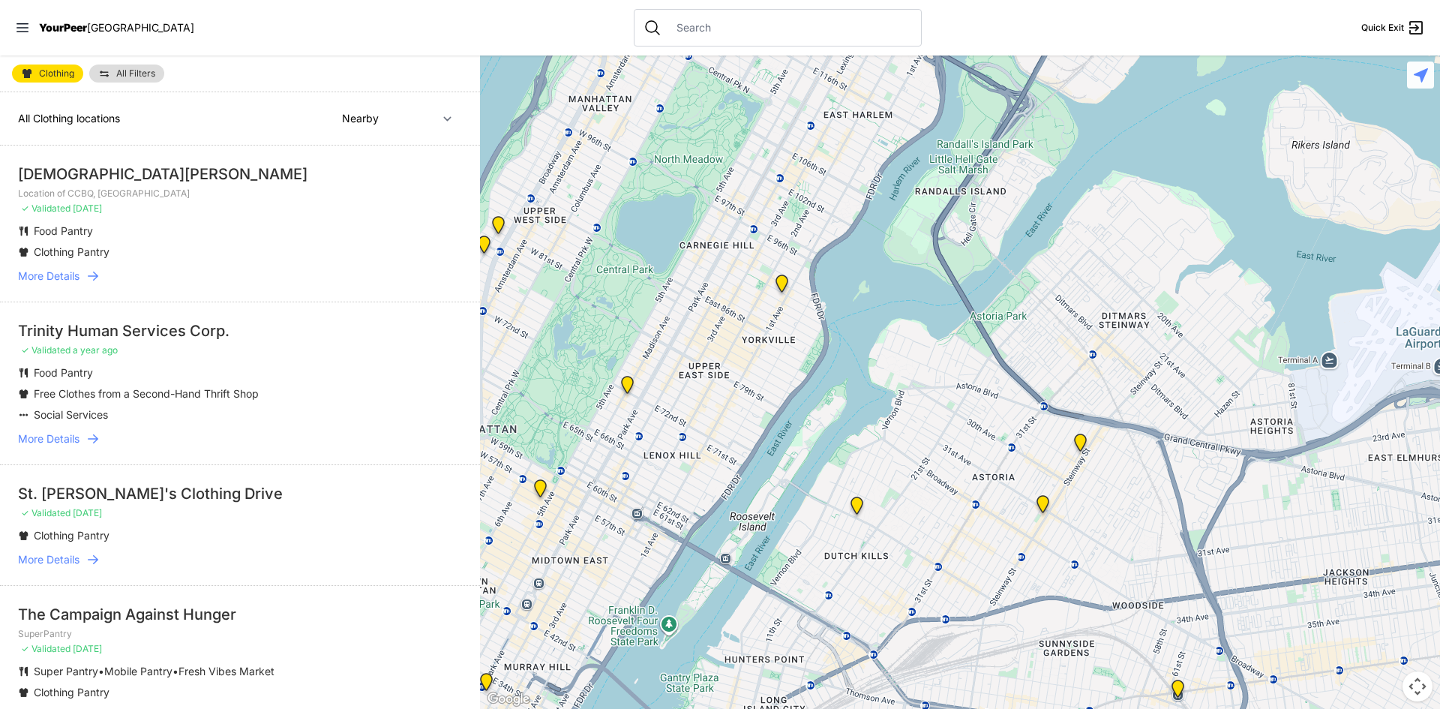
click at [781, 280] on img "Avenue Church" at bounding box center [782, 287] width 19 height 24
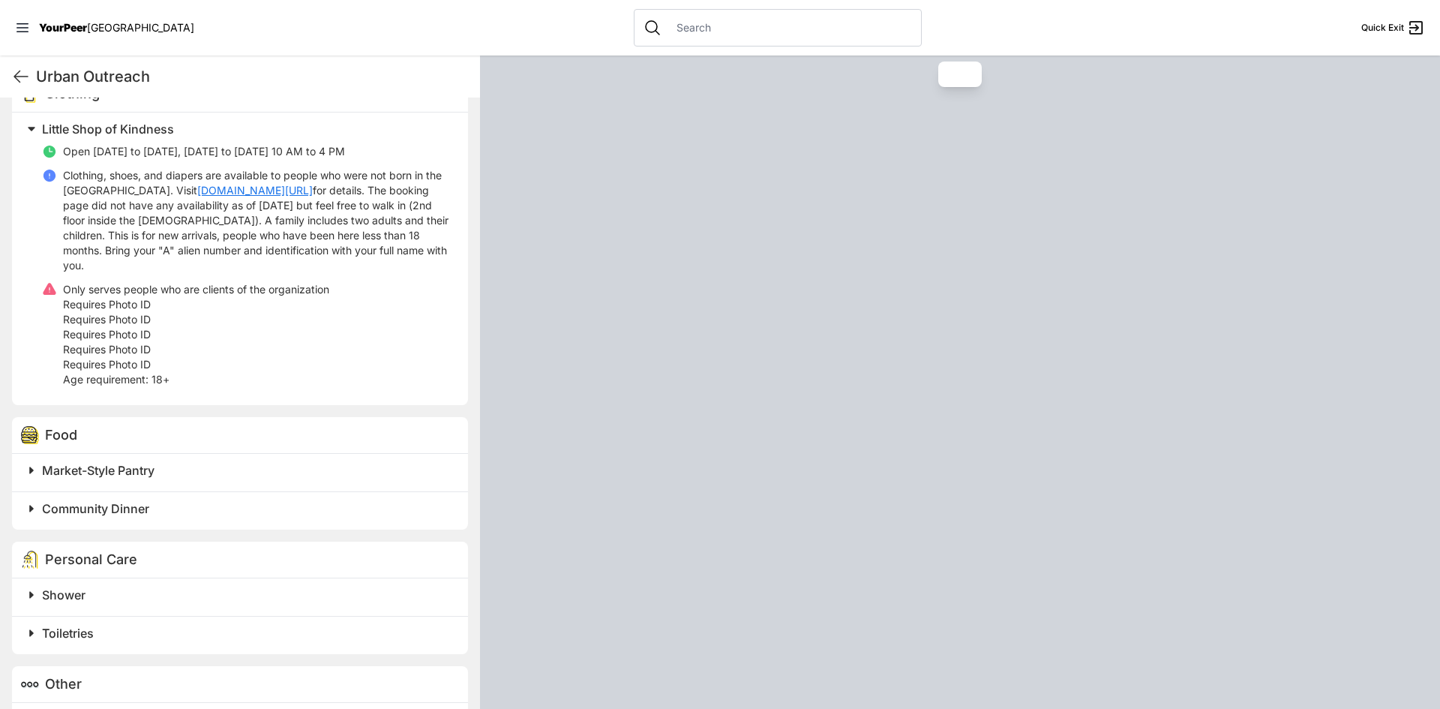
scroll to position [525, 0]
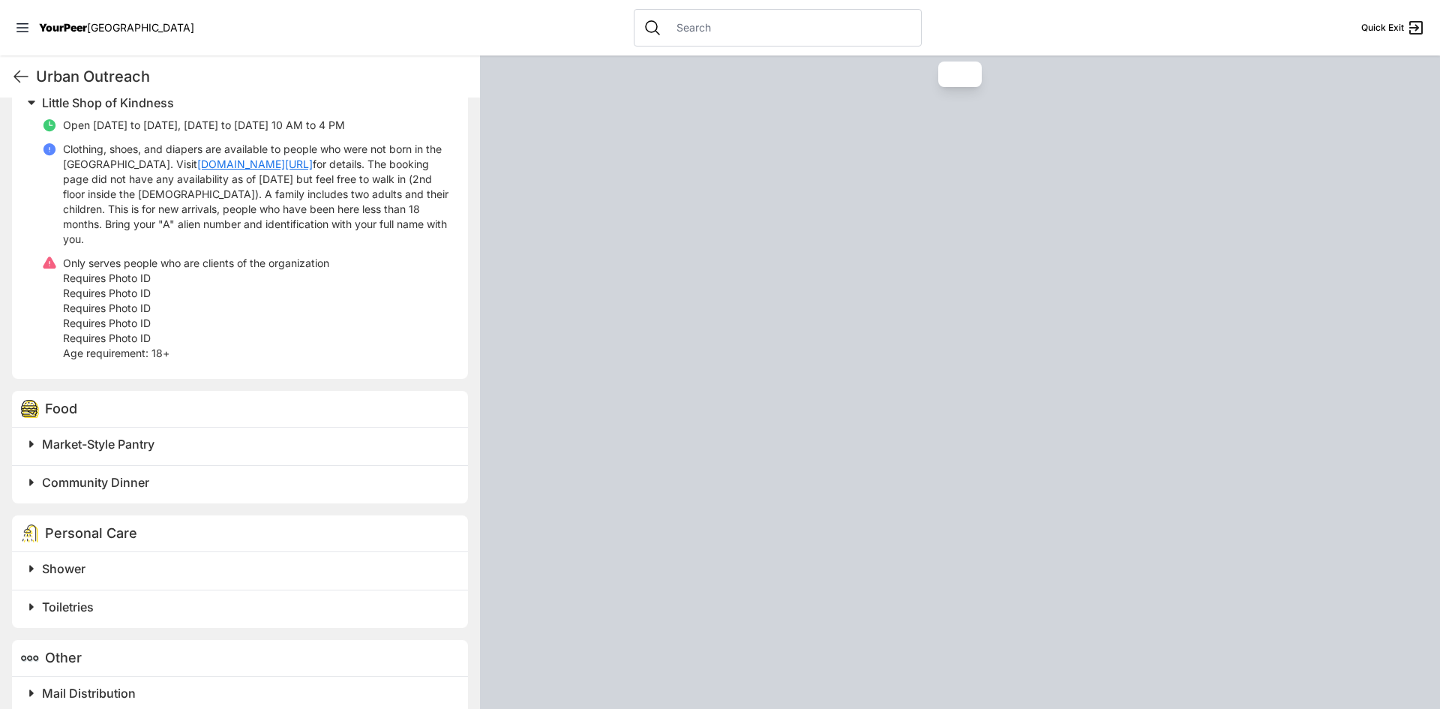
click at [141, 437] on span "Market-Style Pantry" at bounding box center [98, 444] width 113 height 15
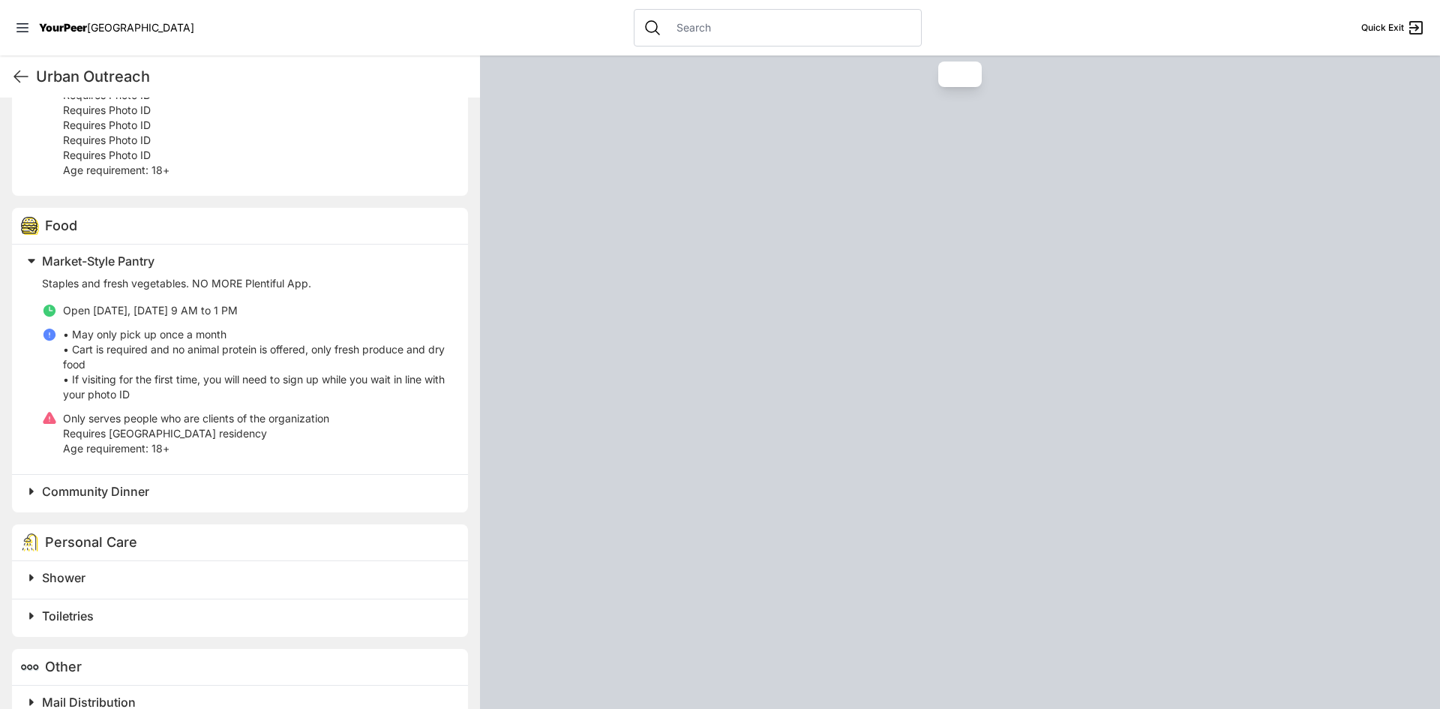
scroll to position [722, 0]
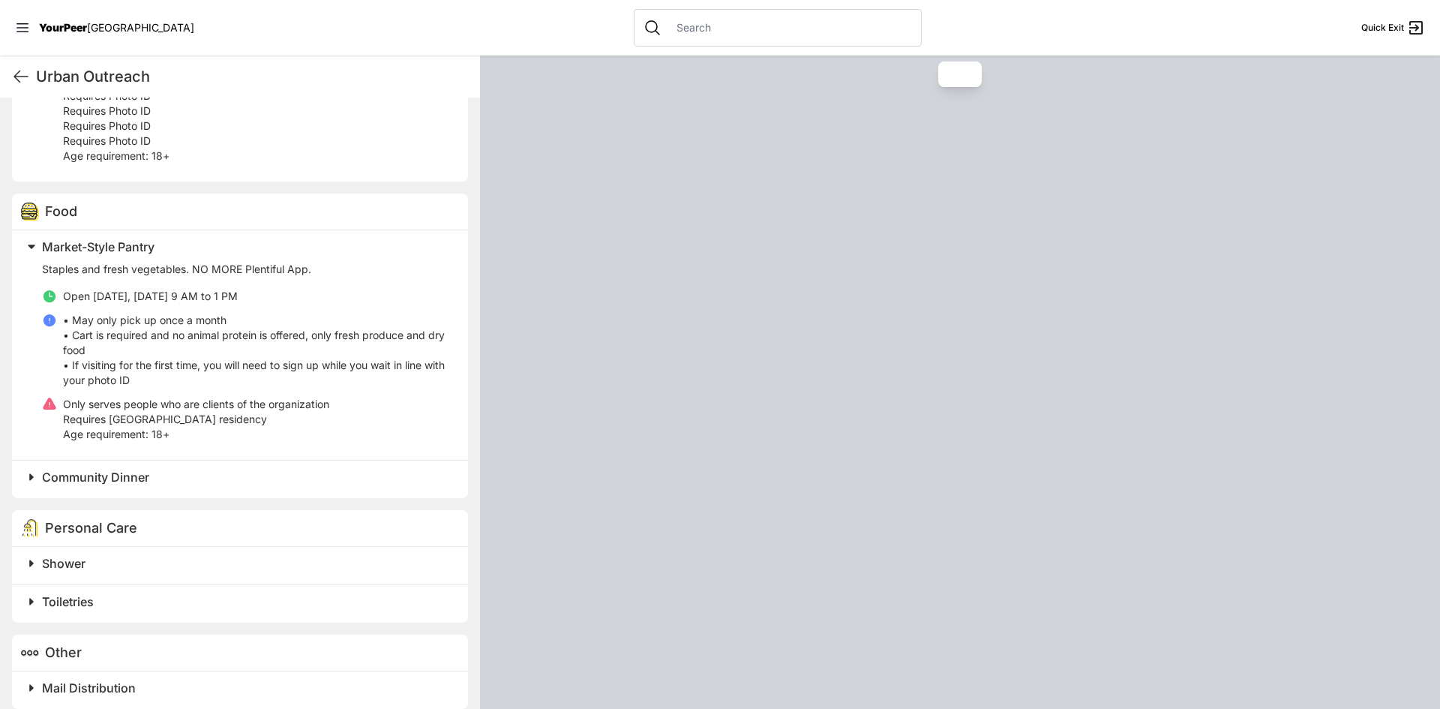
click at [74, 680] on span "Mail Distribution" at bounding box center [89, 687] width 94 height 15
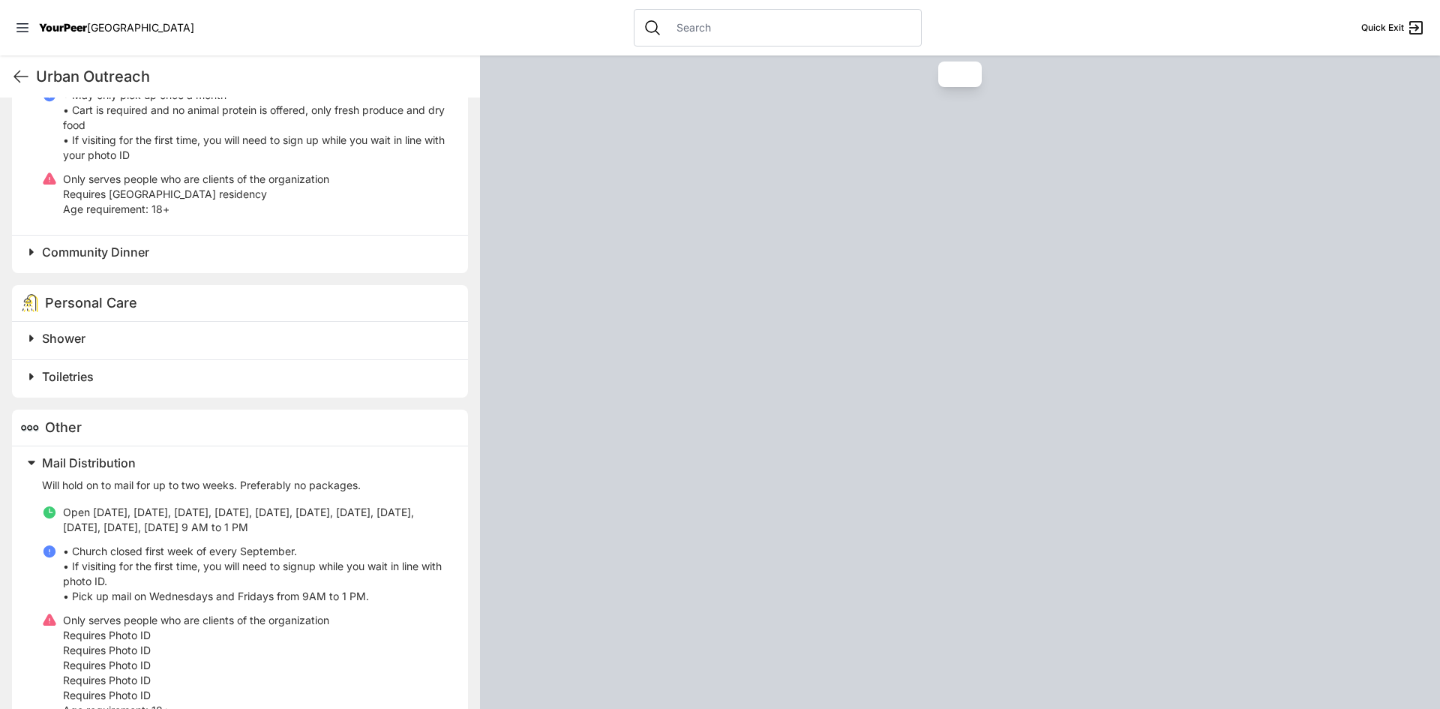
scroll to position [975, 0]
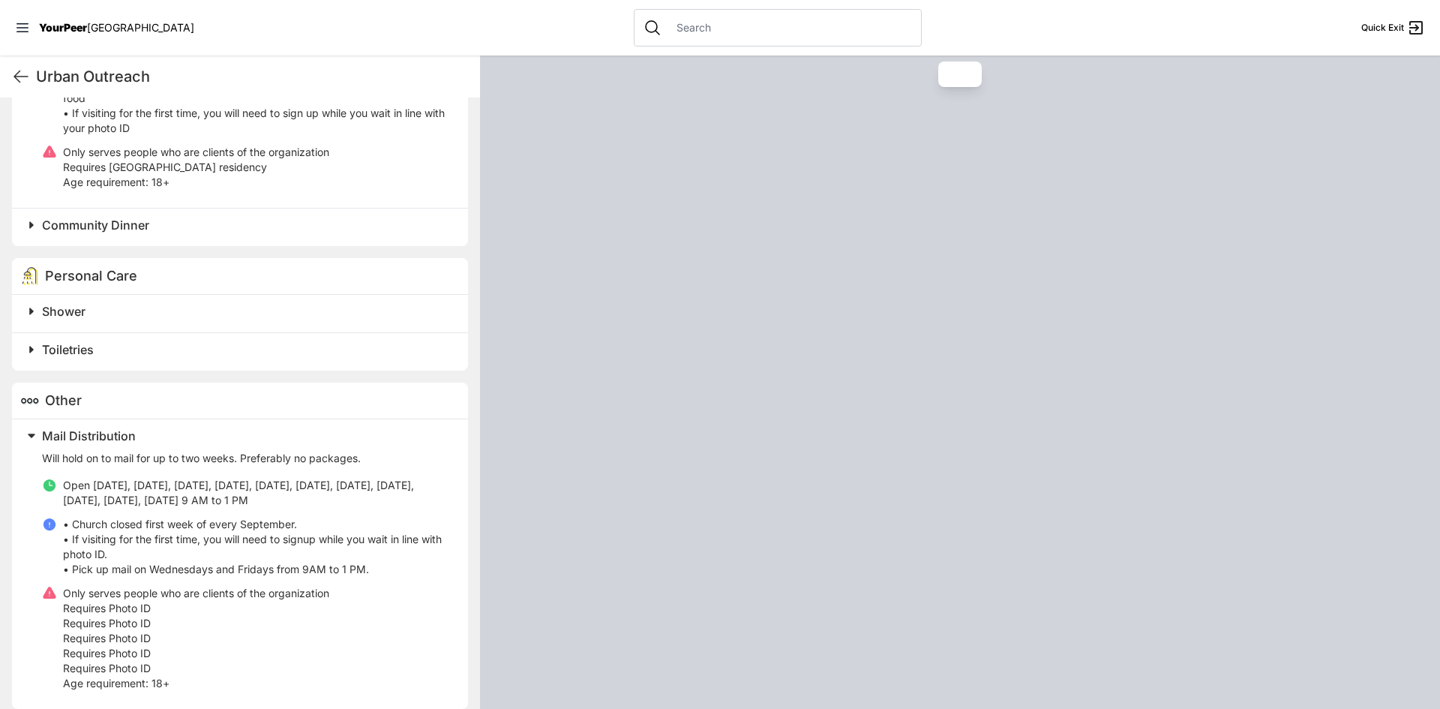
click at [53, 342] on span "Toiletries" at bounding box center [68, 349] width 52 height 15
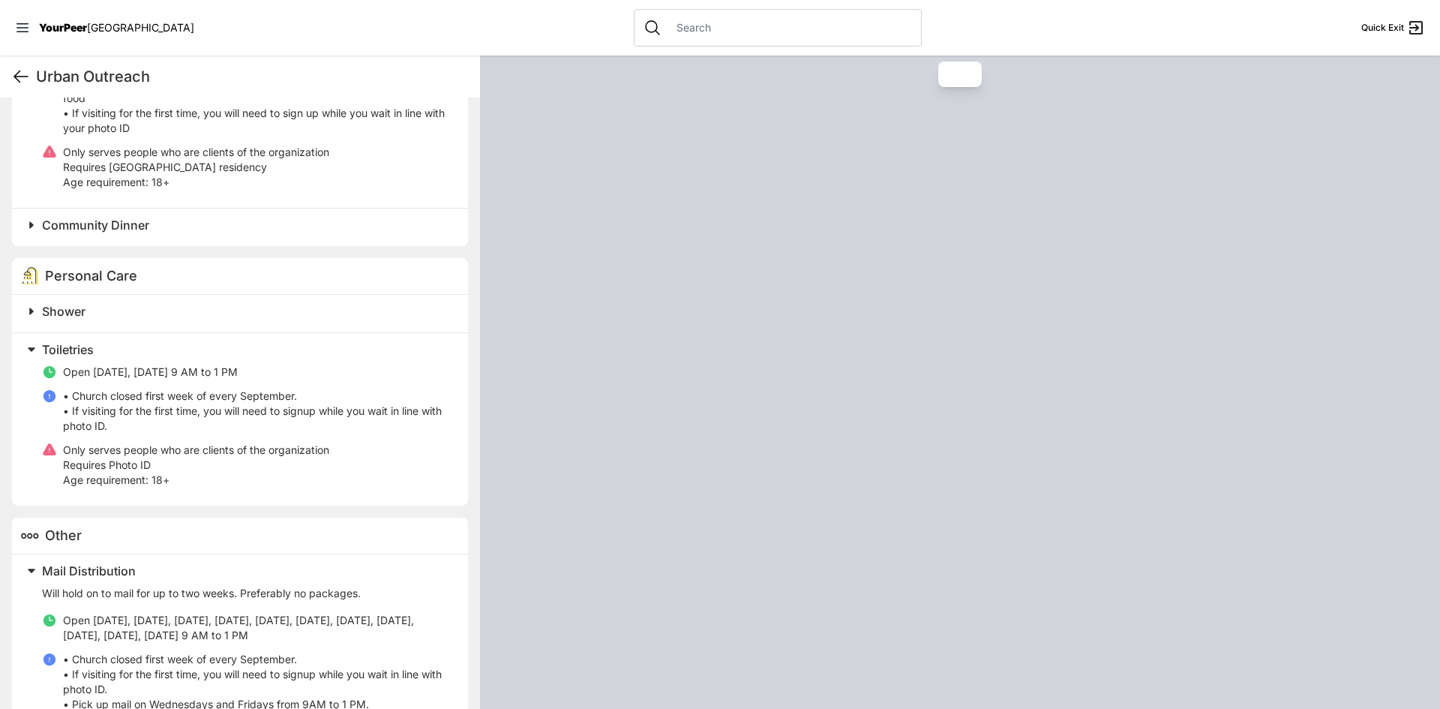
click at [18, 76] on icon at bounding box center [21, 77] width 18 height 18
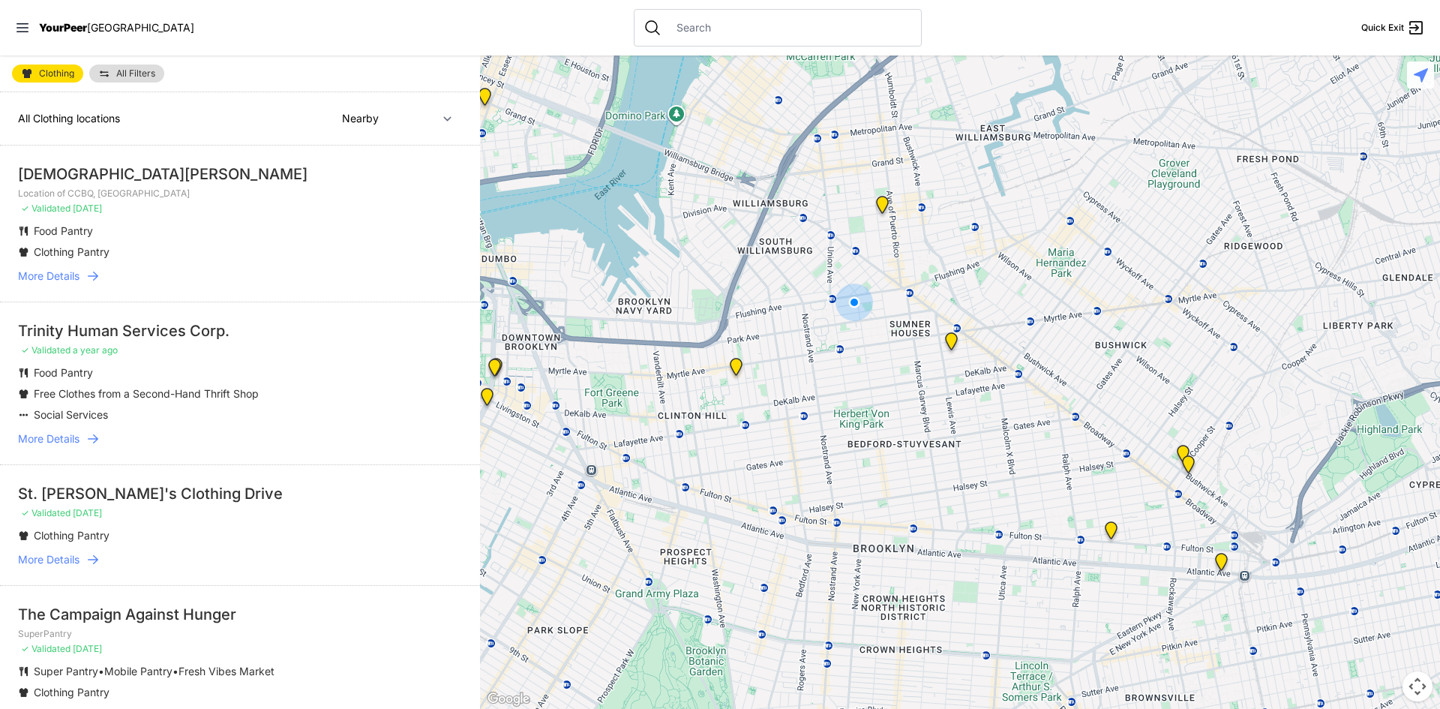
click at [951, 339] on img "Location of CCBQ, Brooklyn" at bounding box center [951, 344] width 19 height 24
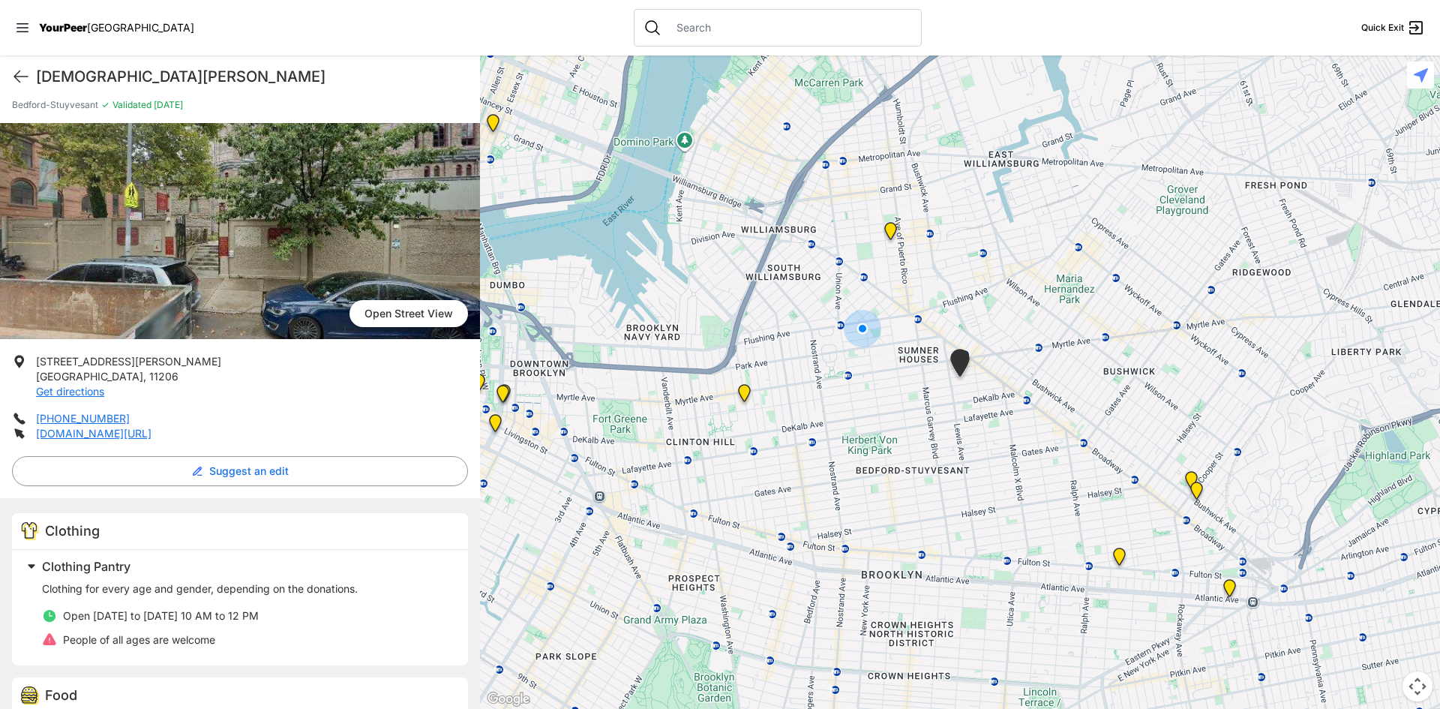
scroll to position [104, 0]
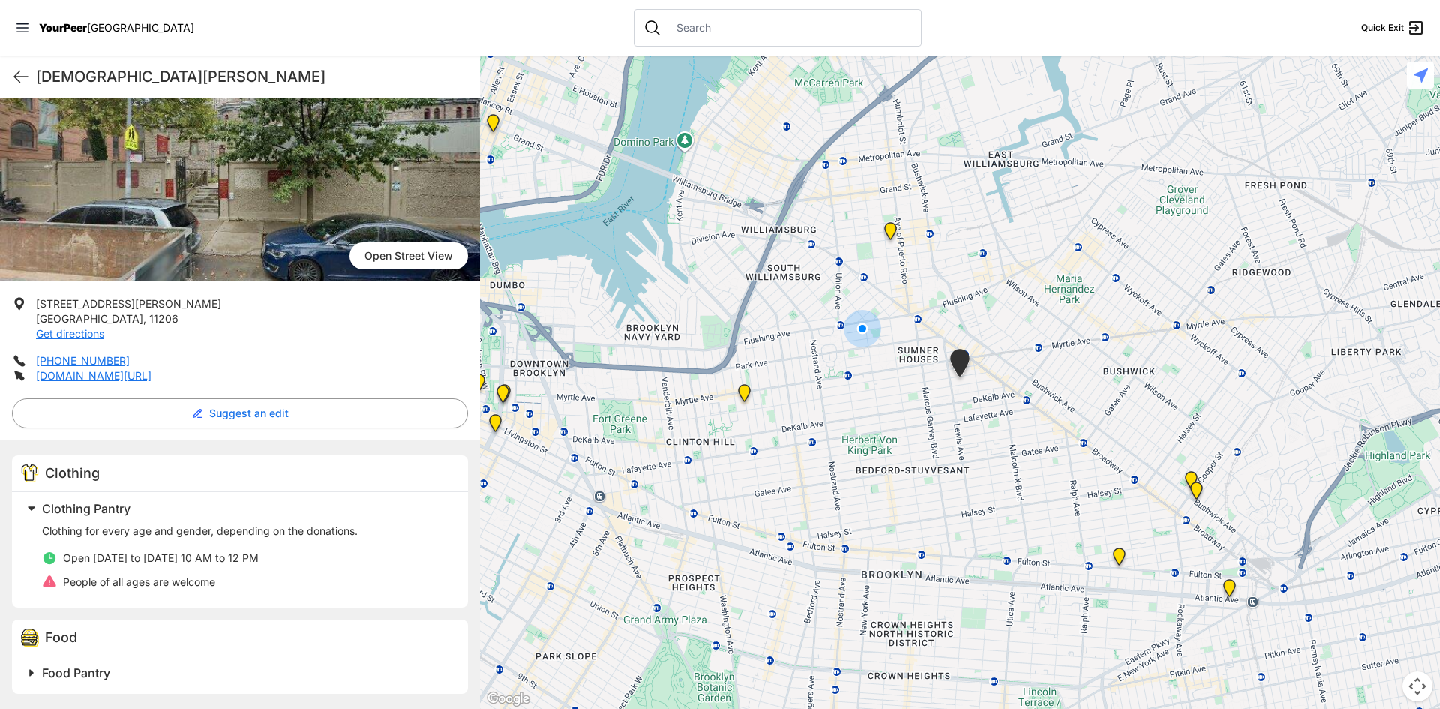
click at [32, 674] on span at bounding box center [219, 672] width 396 height 21
click at [295, 227] on img at bounding box center [240, 173] width 480 height 216
click at [394, 255] on span "Open Street View" at bounding box center [409, 255] width 119 height 27
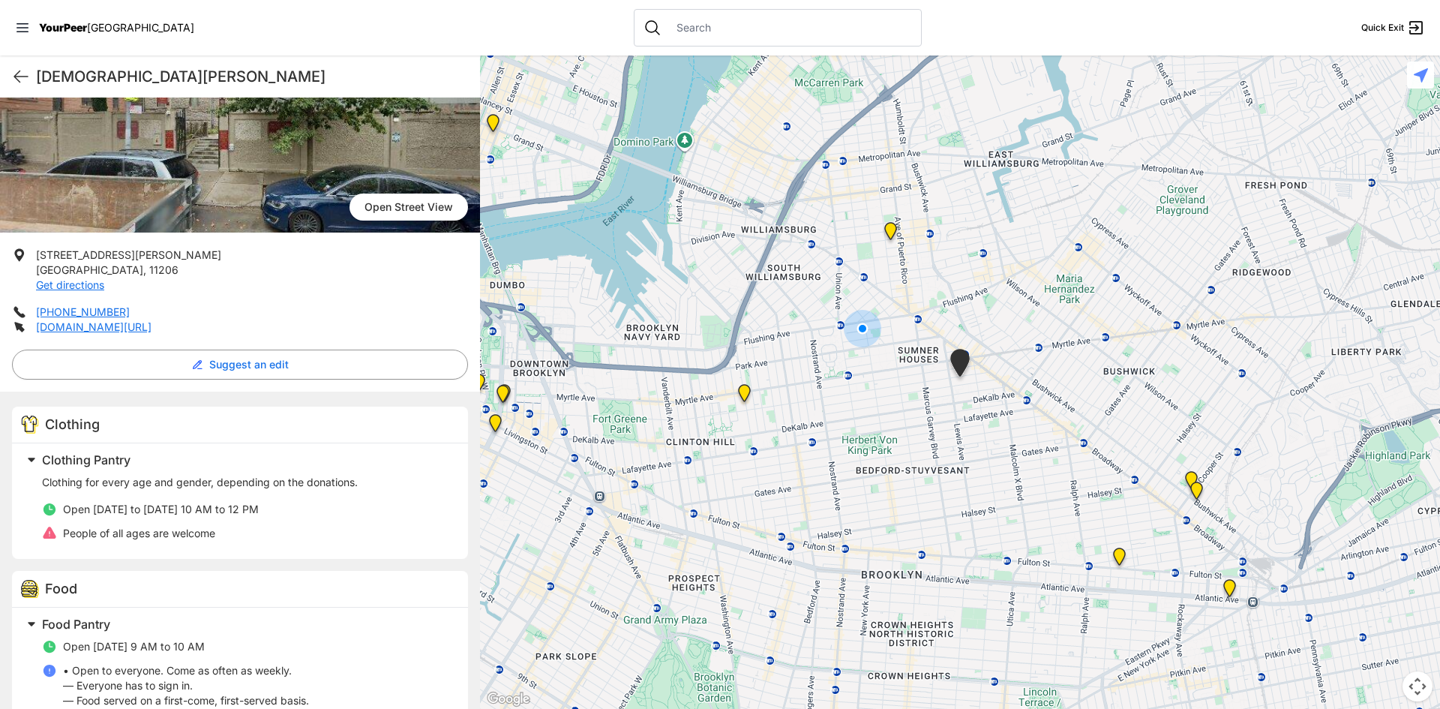
scroll to position [179, 0]
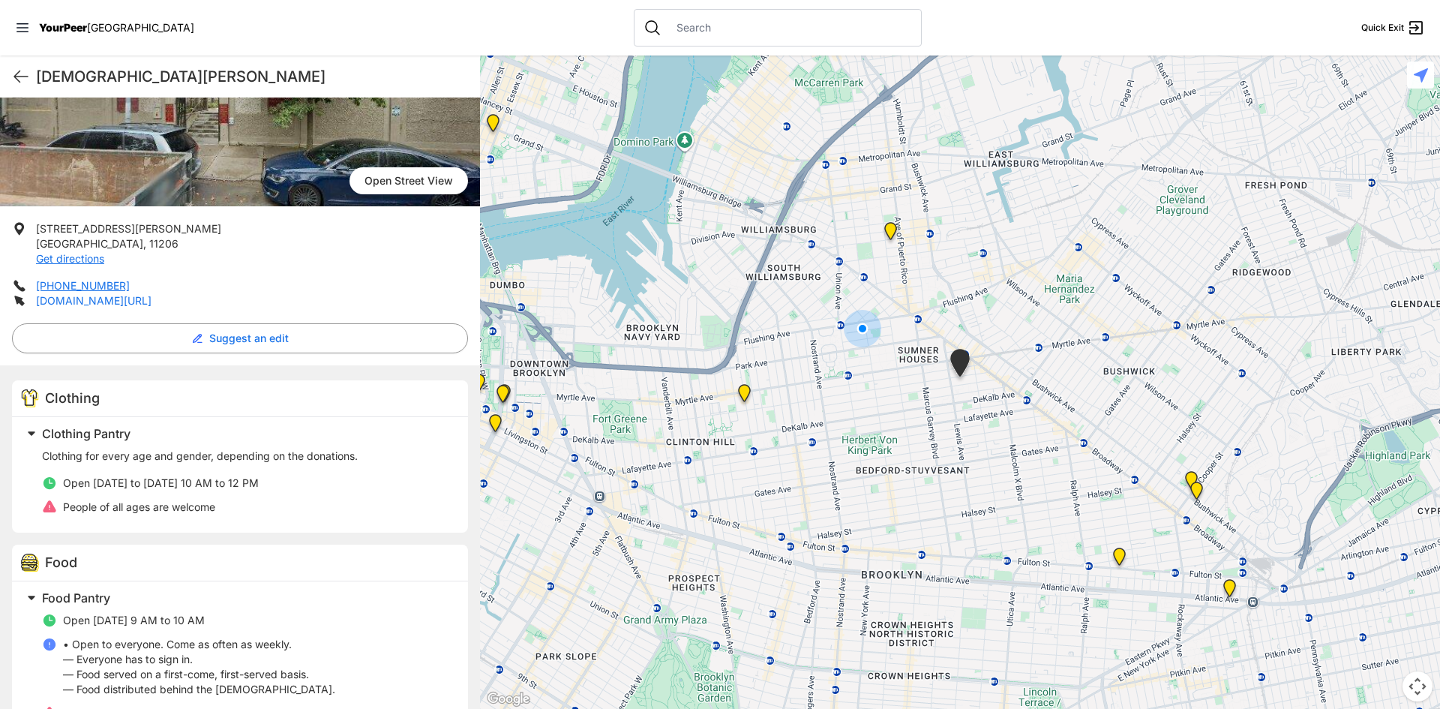
click at [134, 302] on link "[DOMAIN_NAME][URL]" at bounding box center [94, 300] width 116 height 13
click at [114, 301] on link "[DOMAIN_NAME][URL]" at bounding box center [94, 300] width 116 height 13
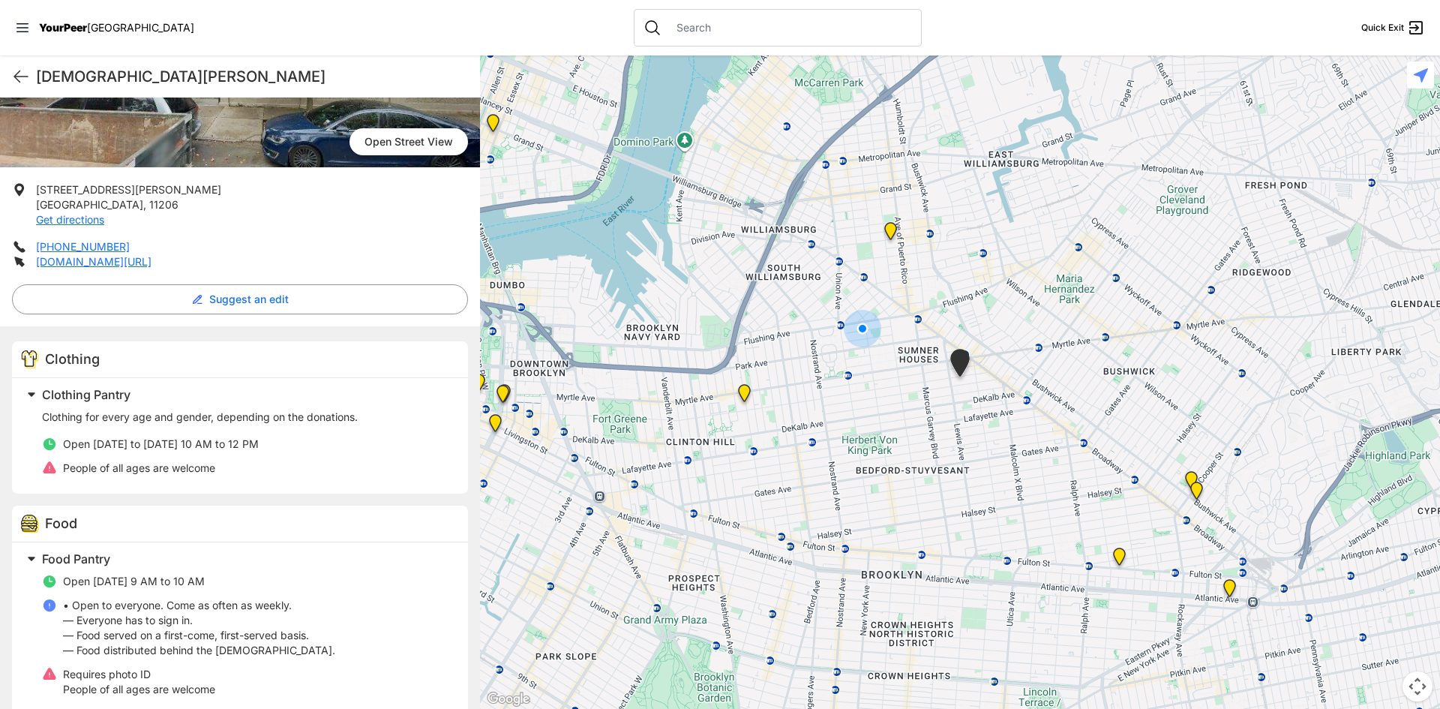
scroll to position [239, 0]
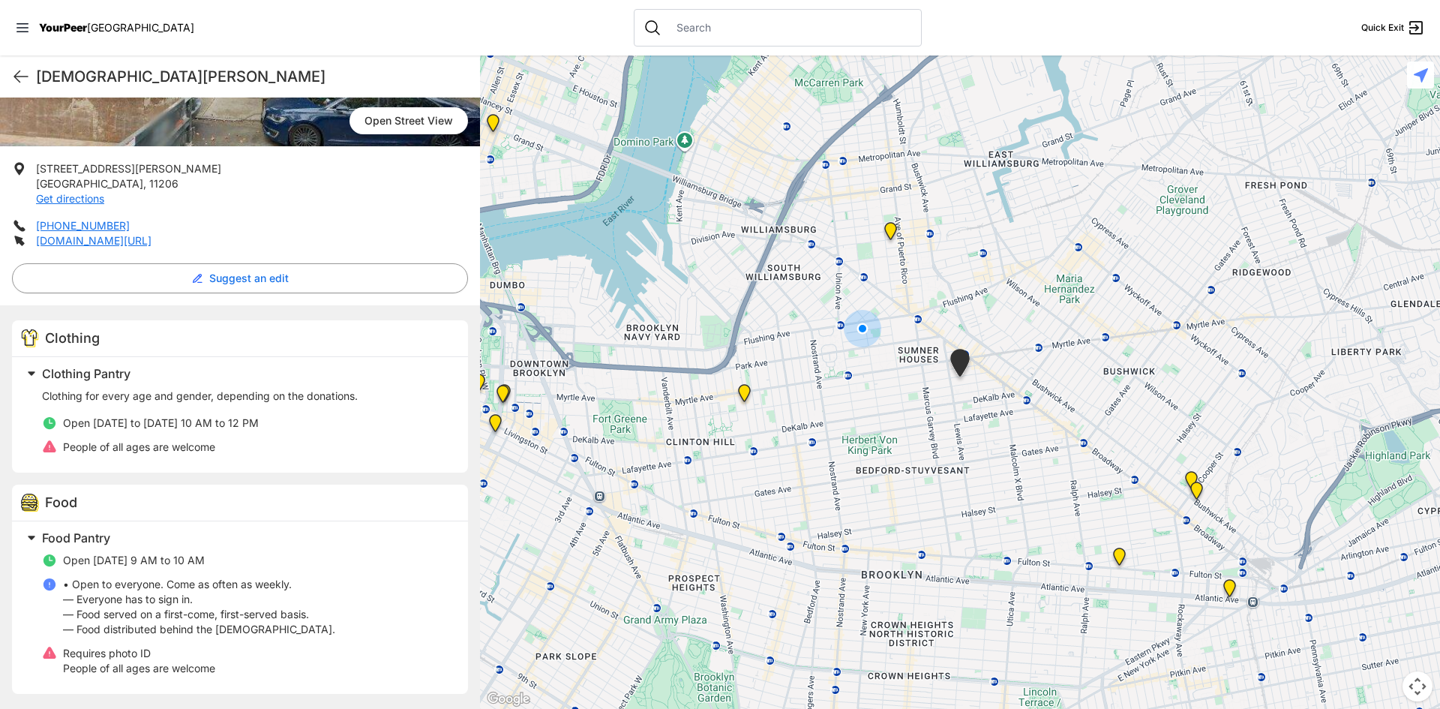
click at [743, 386] on img at bounding box center [744, 396] width 19 height 24
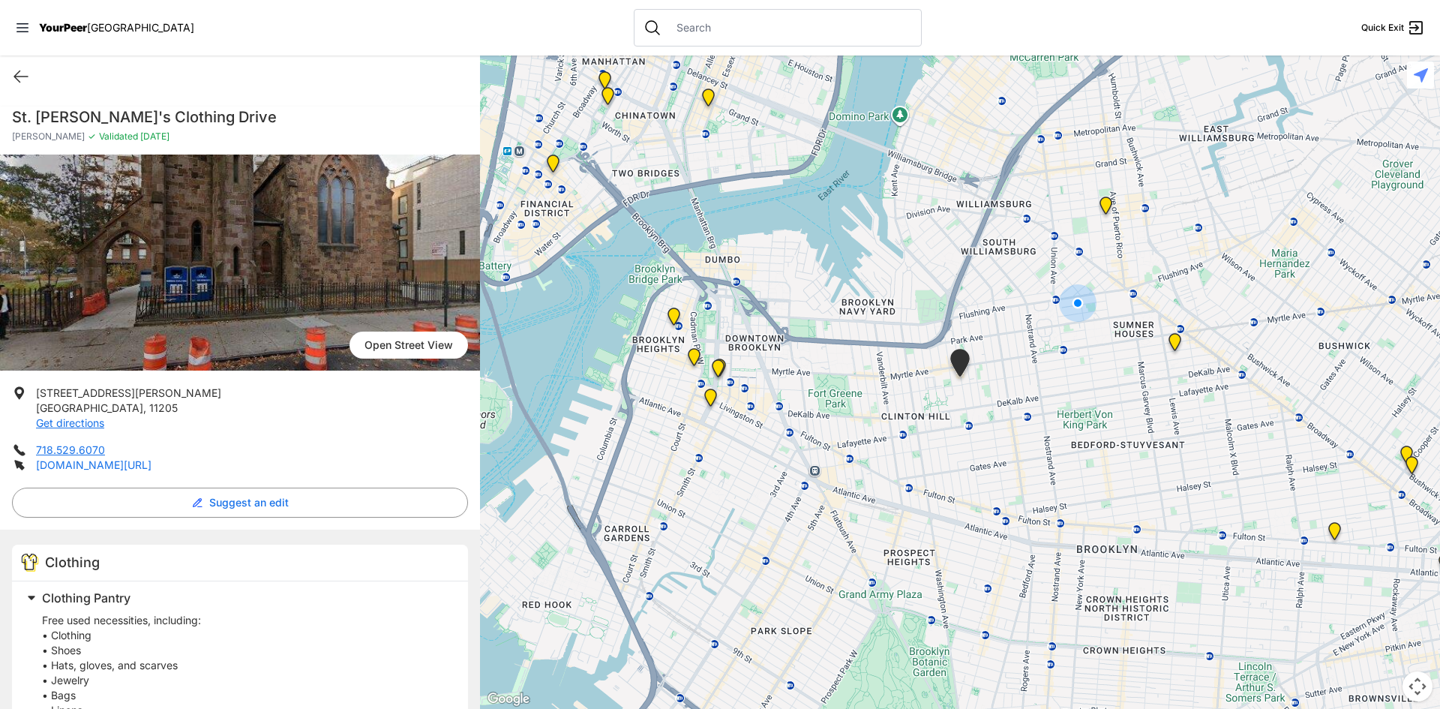
click at [148, 464] on link "[DOMAIN_NAME][URL]" at bounding box center [94, 464] width 116 height 13
click at [21, 71] on icon at bounding box center [21, 77] width 18 height 18
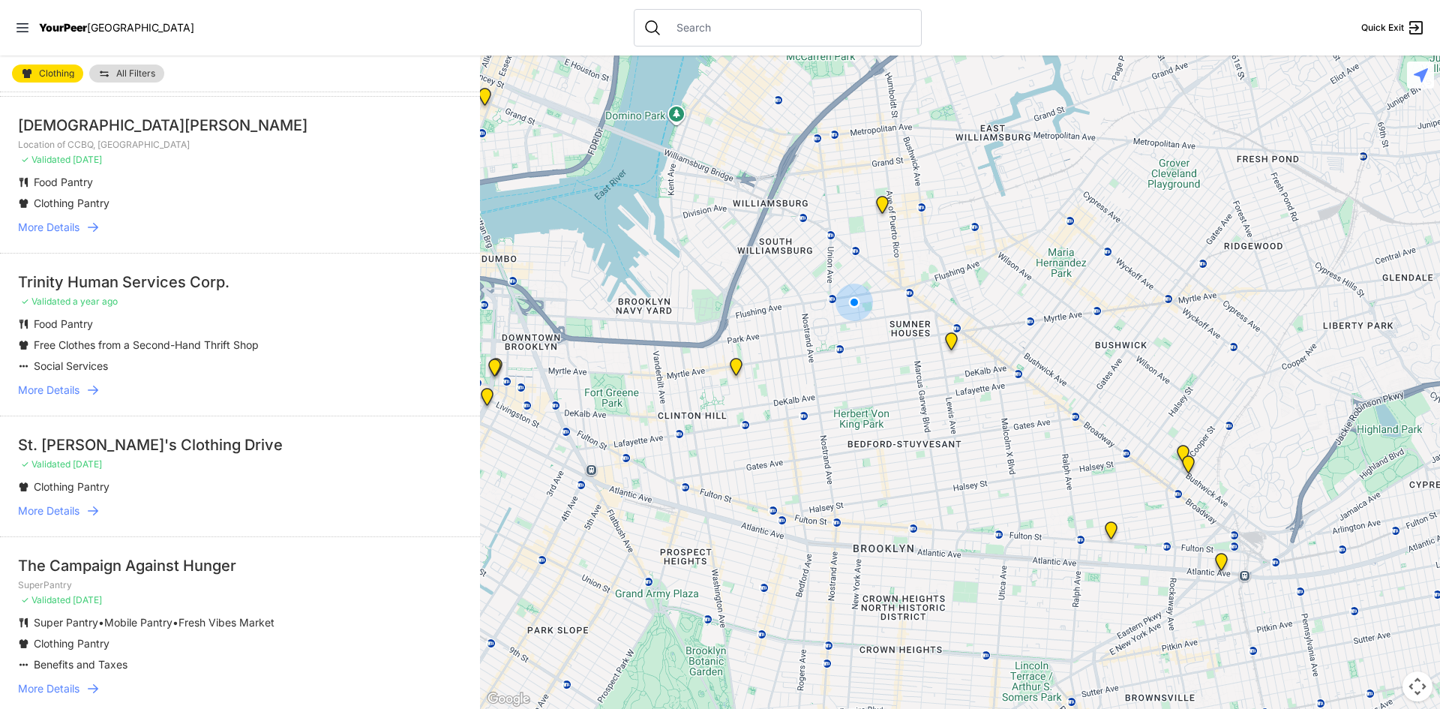
scroll to position [75, 0]
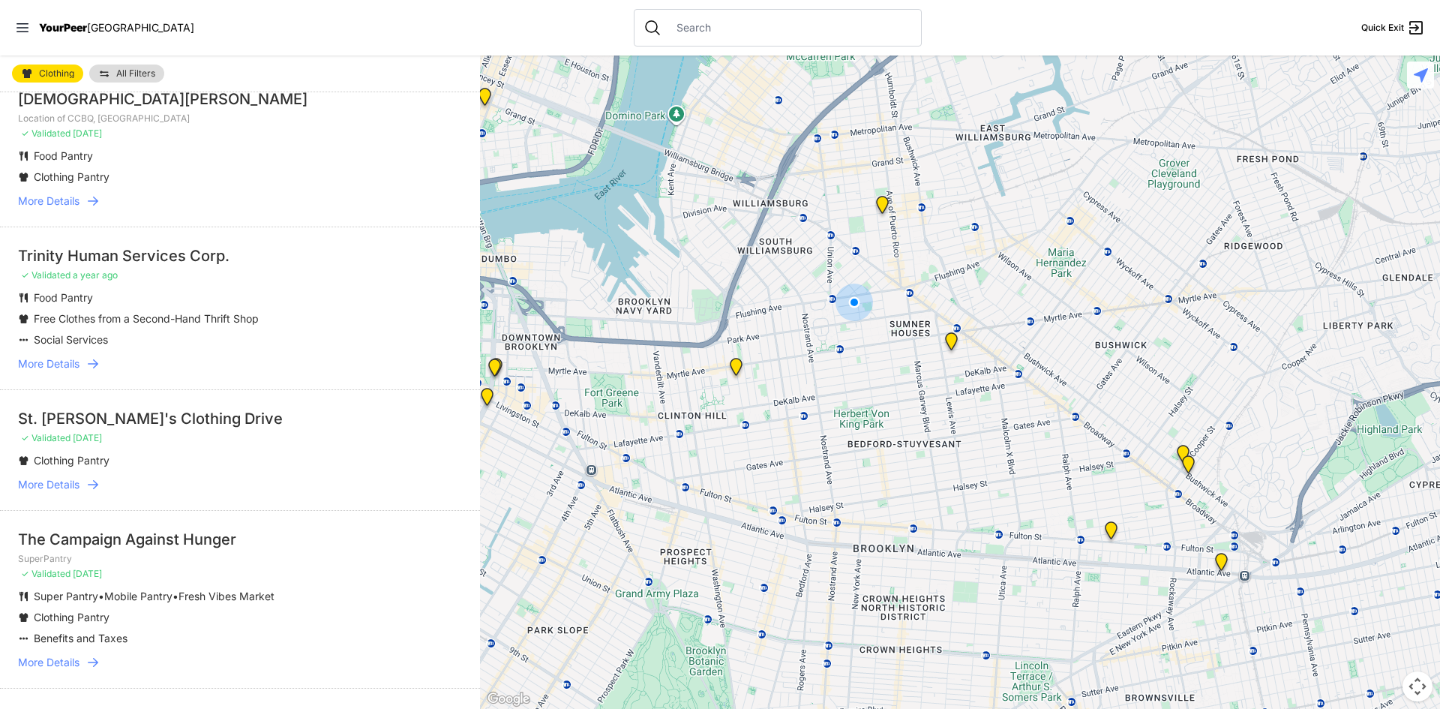
click at [485, 394] on img at bounding box center [487, 400] width 19 height 24
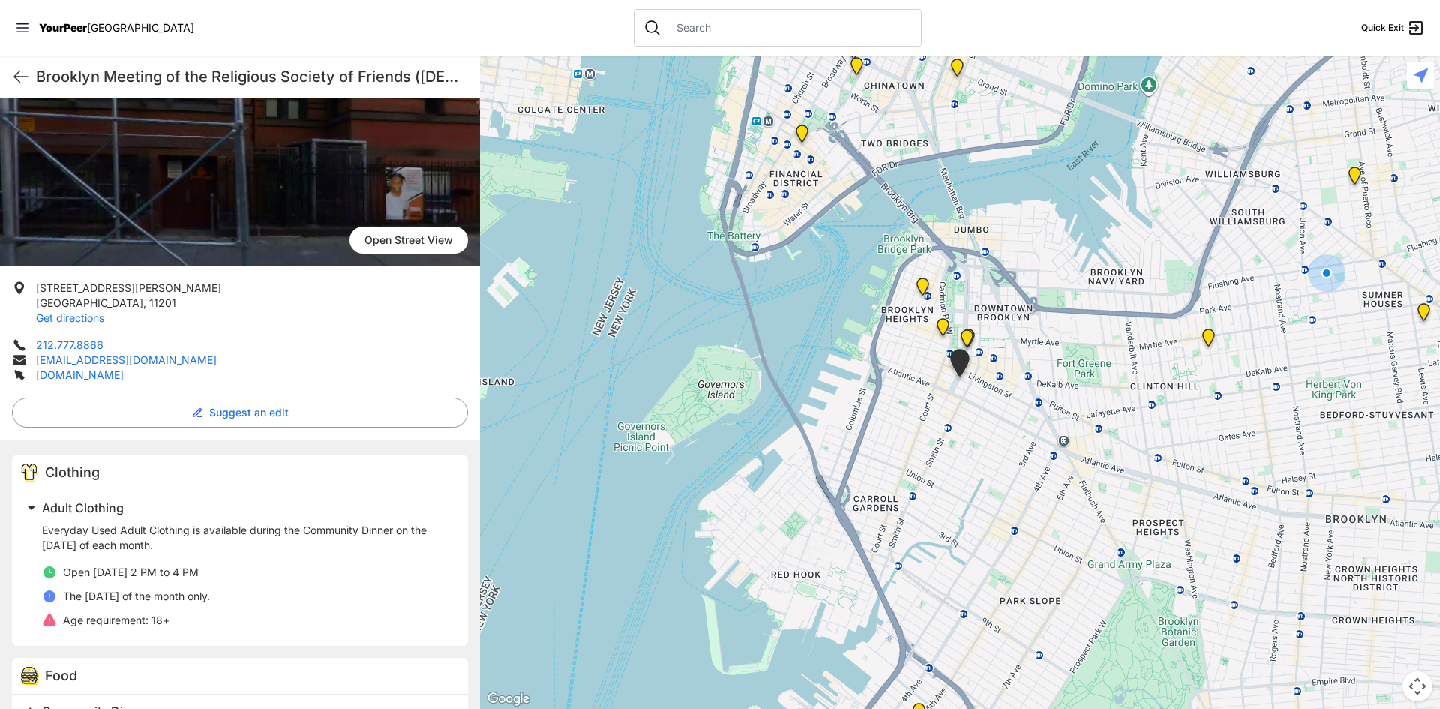
scroll to position [164, 0]
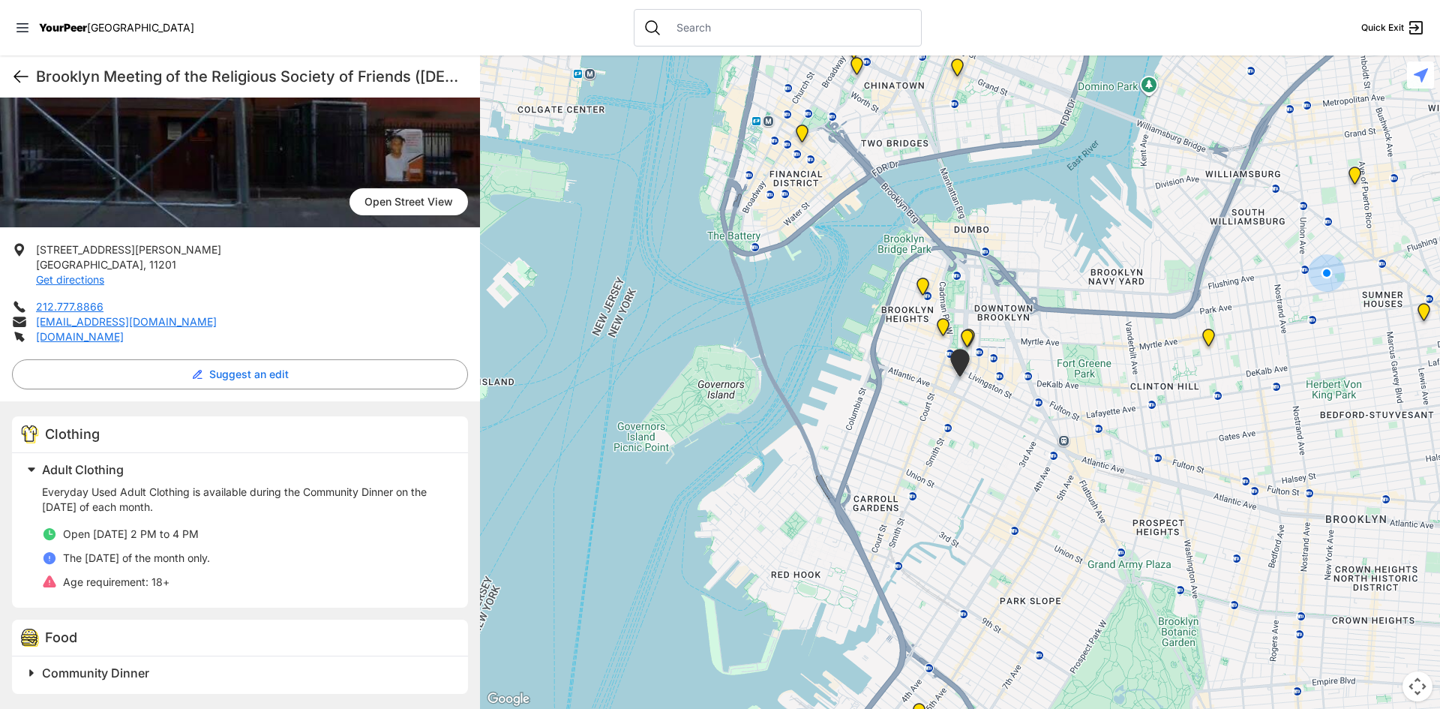
click at [15, 72] on icon at bounding box center [21, 77] width 18 height 18
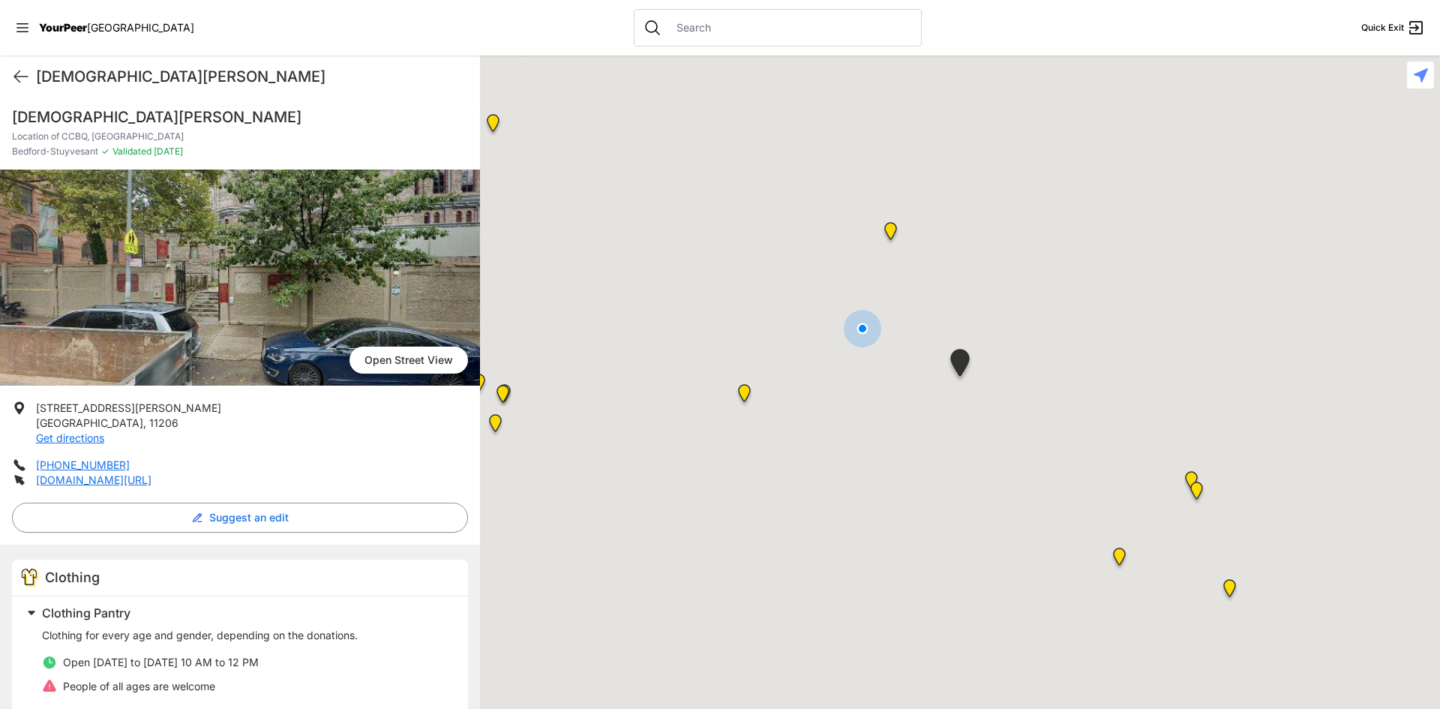
scroll to position [104, 0]
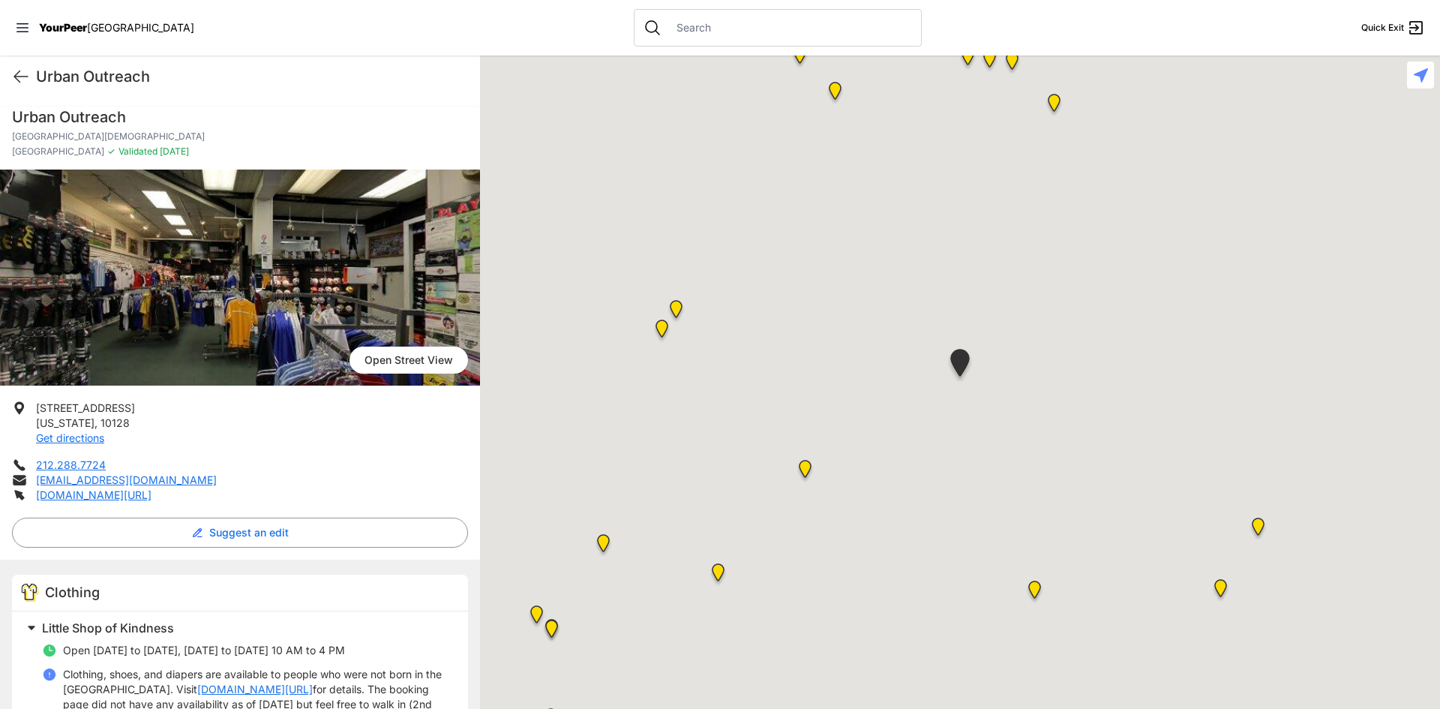
scroll to position [530, 0]
